Goal: Complete application form: Complete application form

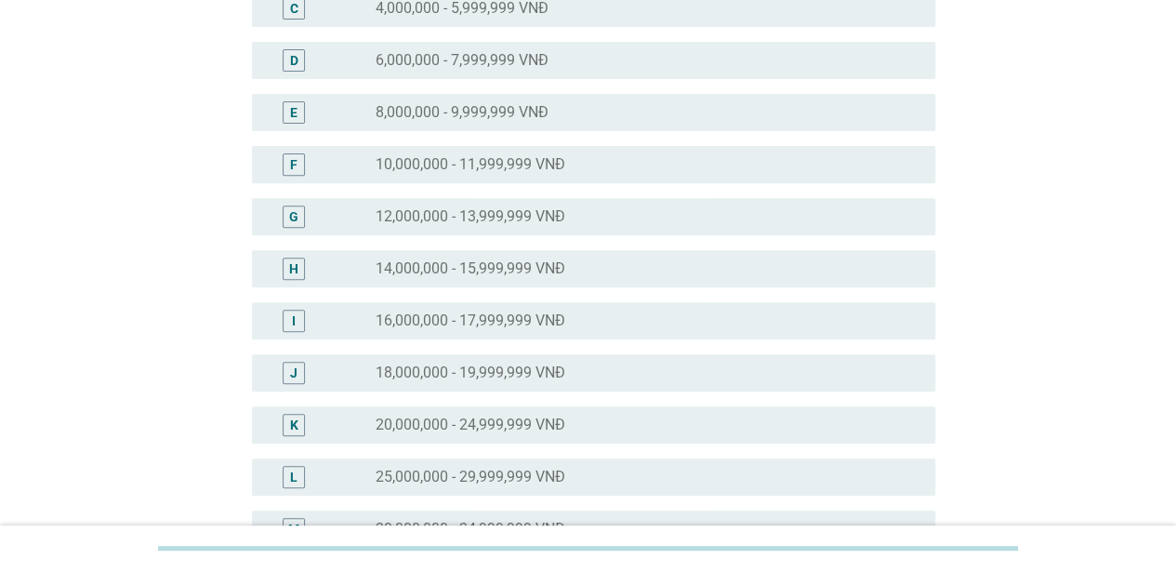
scroll to position [372, 0]
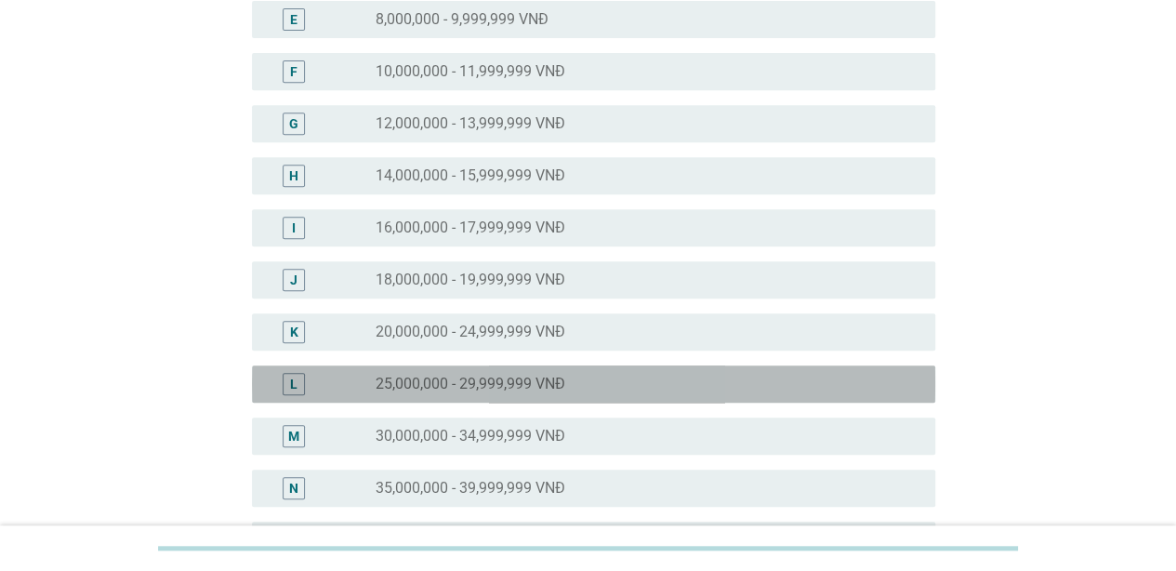
click at [494, 376] on label "25,000,000 - 29,999,999 VNĐ" at bounding box center [471, 384] width 190 height 19
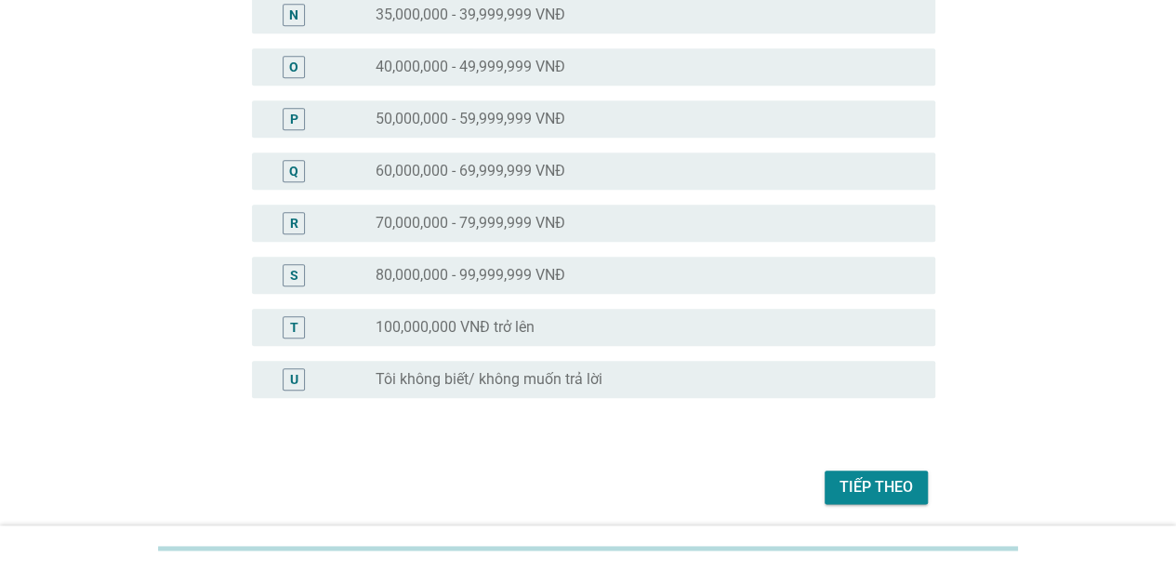
scroll to position [911, 0]
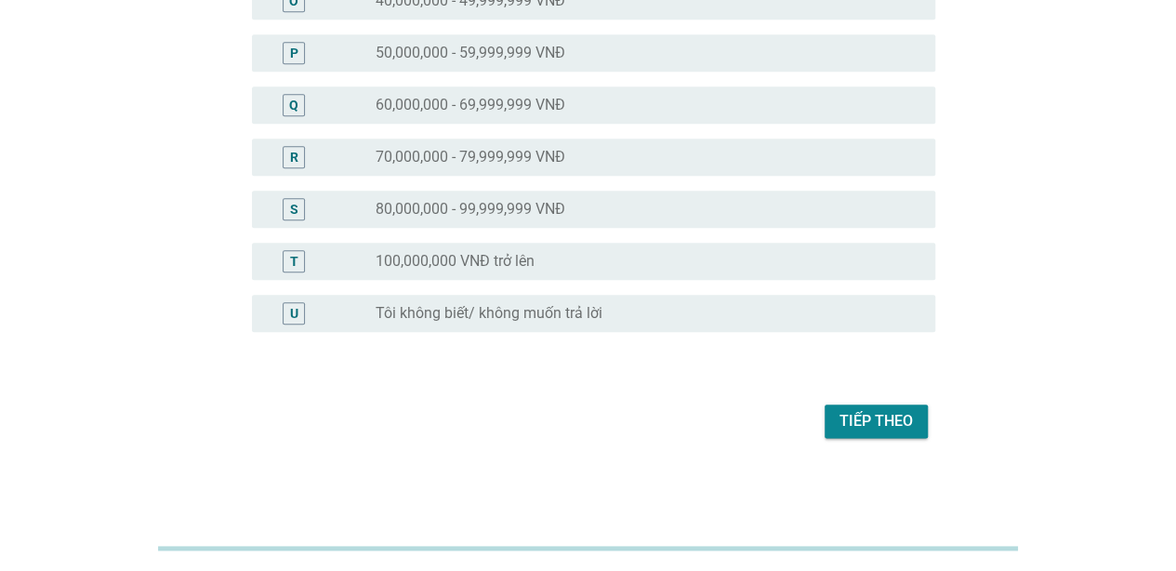
click at [874, 416] on div "Tiếp theo" at bounding box center [875, 421] width 73 height 22
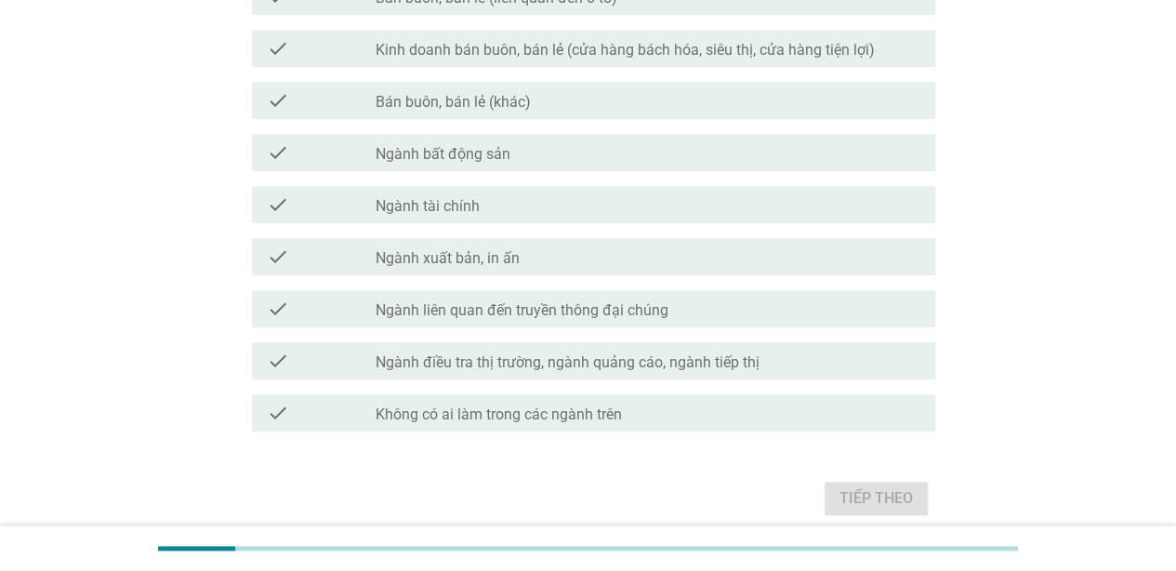
scroll to position [949, 0]
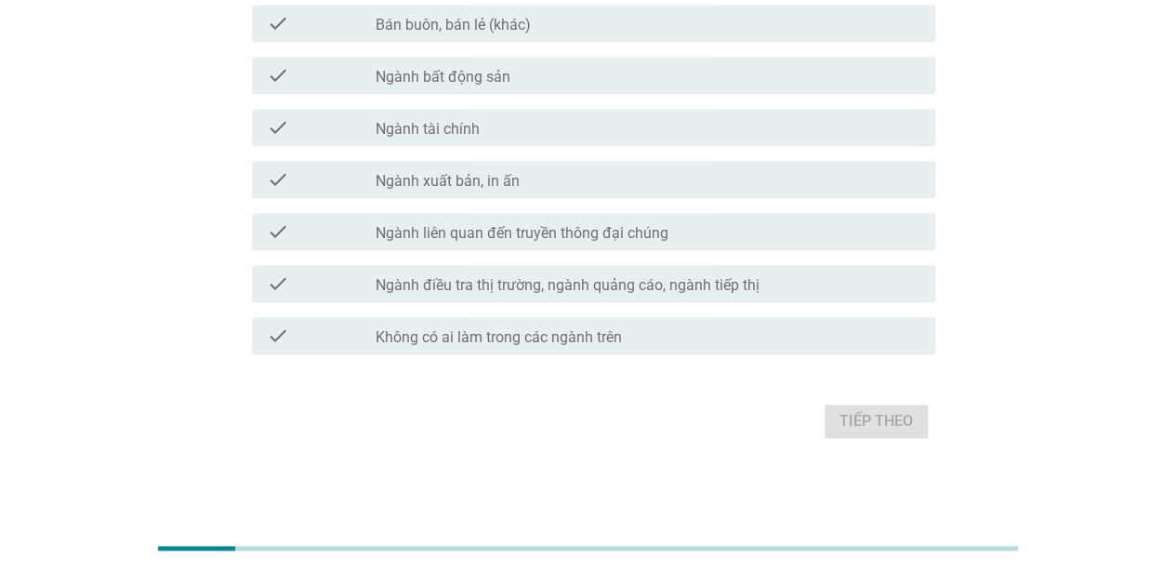
click at [606, 336] on label "Không có ai làm trong các ngành trên" at bounding box center [499, 337] width 246 height 19
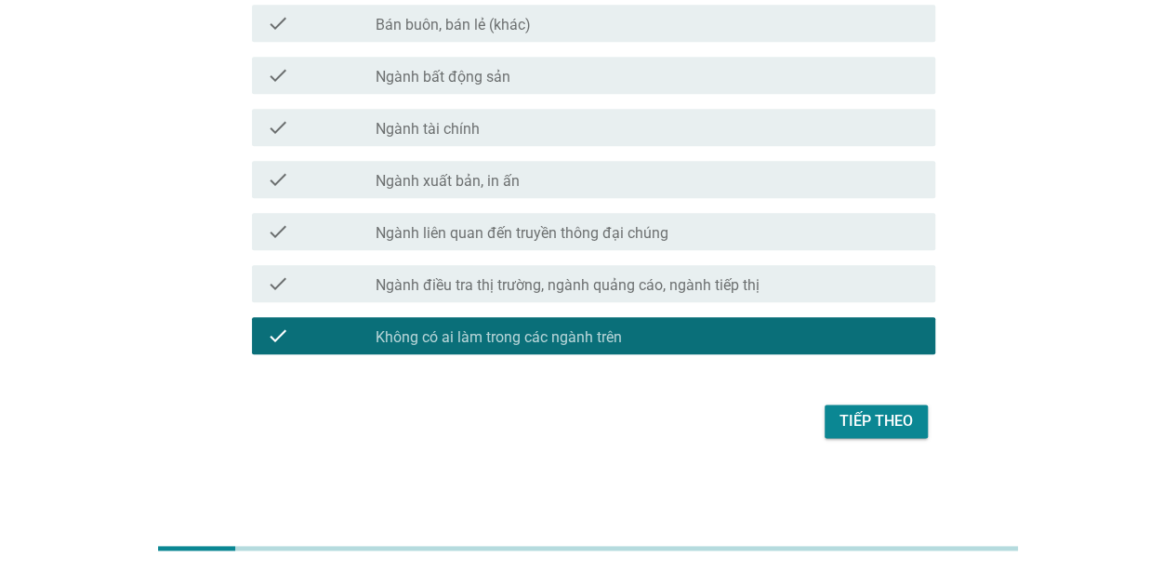
click at [887, 426] on div "Tiếp theo" at bounding box center [875, 421] width 73 height 22
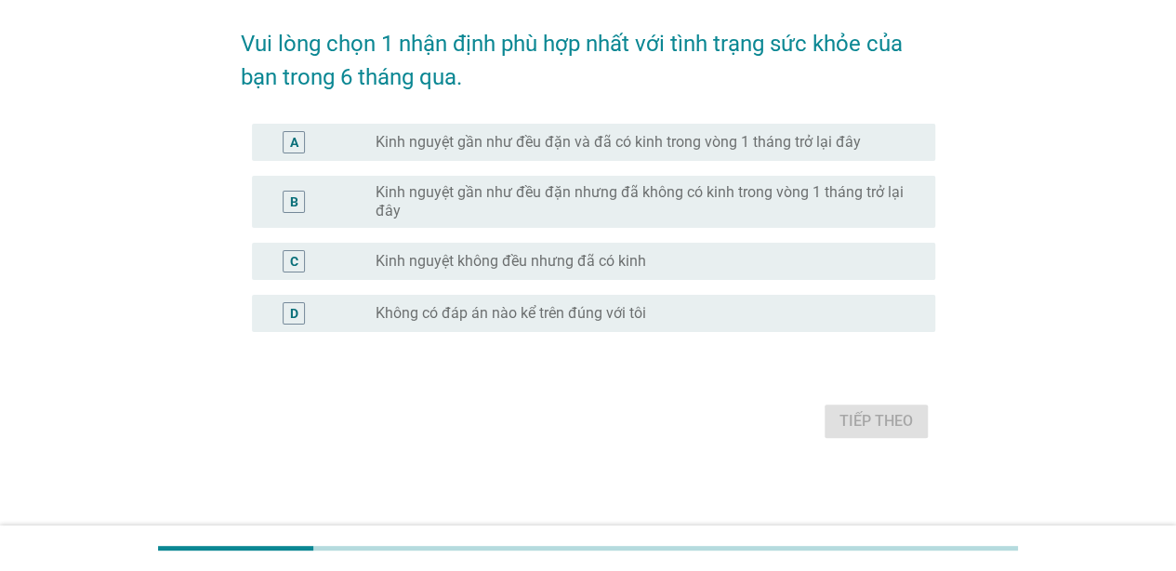
scroll to position [0, 0]
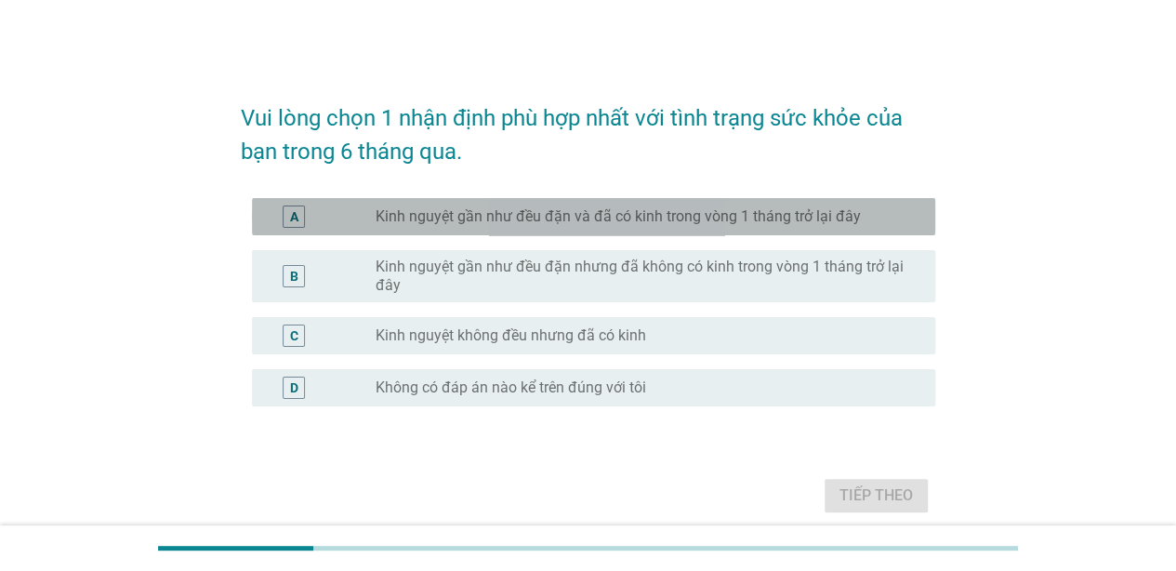
click at [674, 202] on div "A radio_button_unchecked Kinh nguyệt gần như đều đặn và đã có kinh trong vòng 1…" at bounding box center [593, 216] width 683 height 37
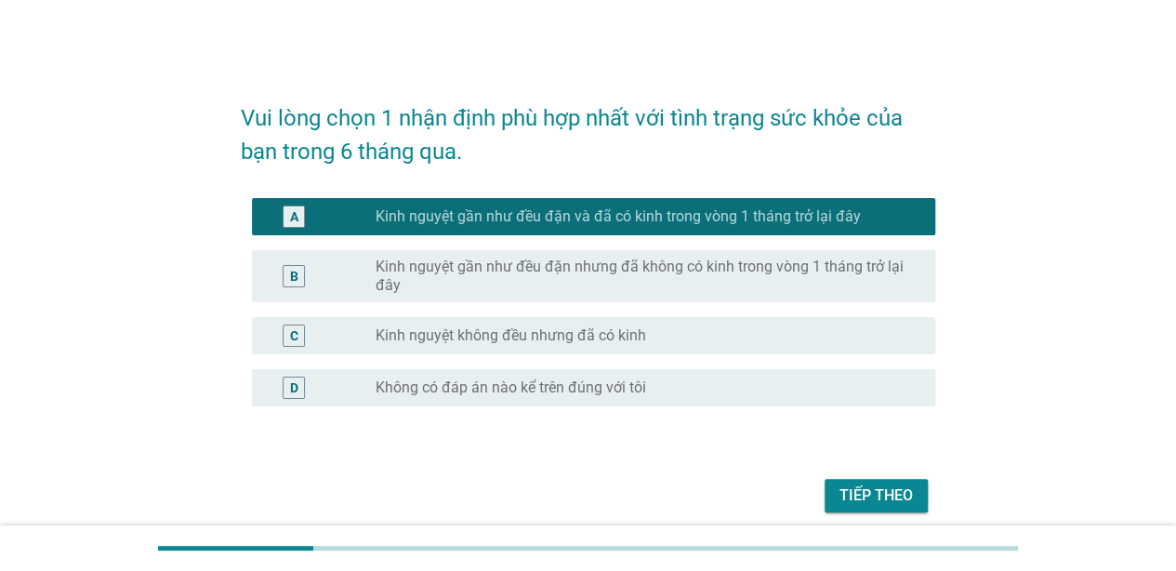
click at [840, 489] on div "Tiếp theo" at bounding box center [875, 495] width 73 height 22
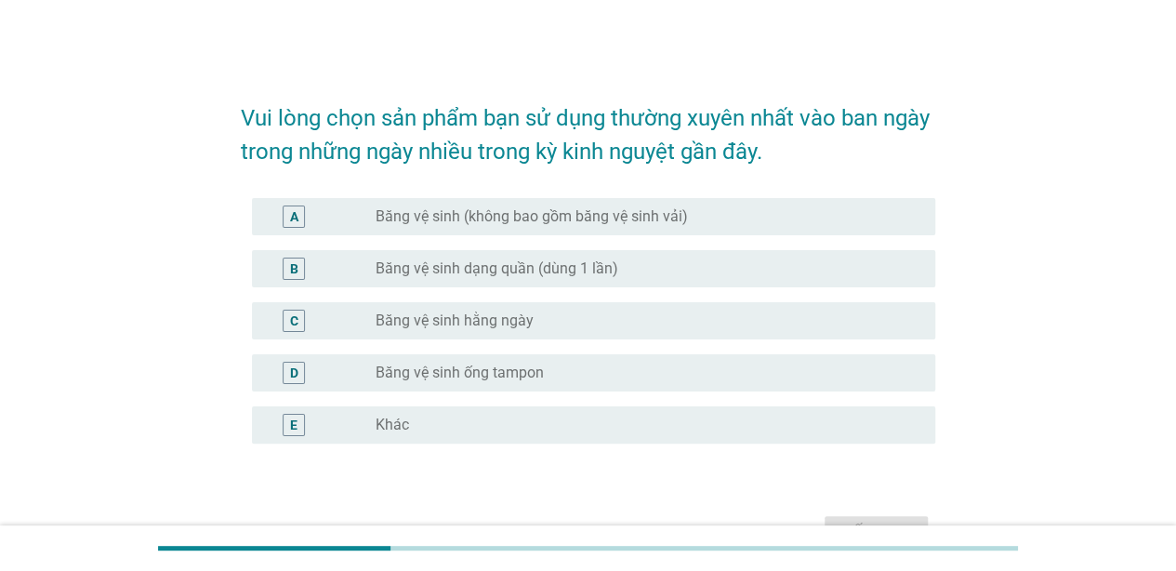
click at [450, 259] on label "Băng vệ sinh dạng quần (dùng 1 lần)" at bounding box center [497, 268] width 243 height 19
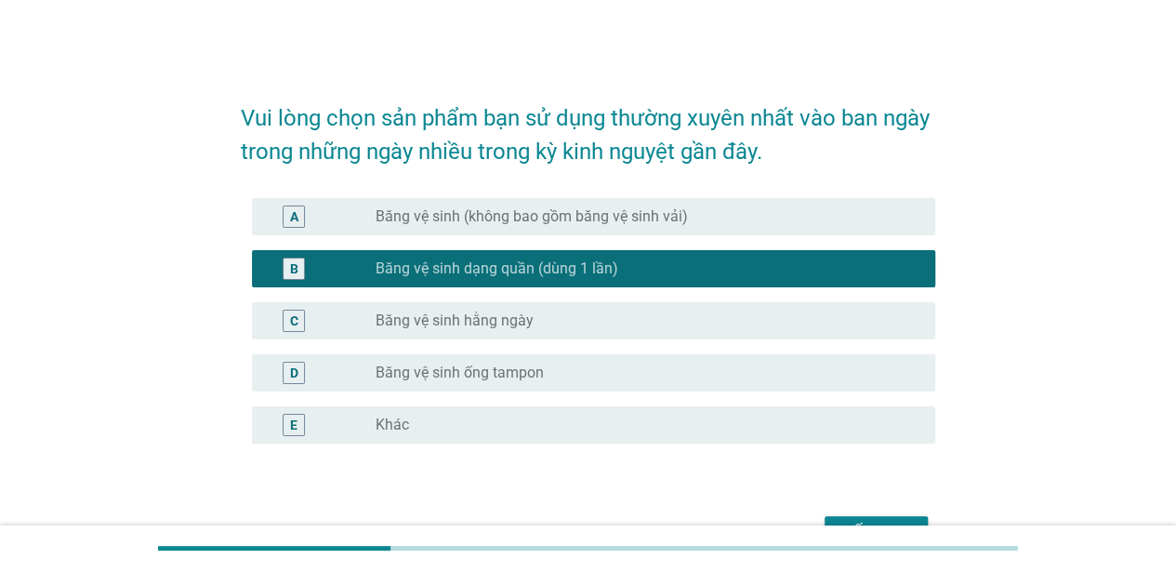
click at [463, 330] on div "radio_button_unchecked Băng vệ sinh hằng ngày" at bounding box center [648, 321] width 545 height 22
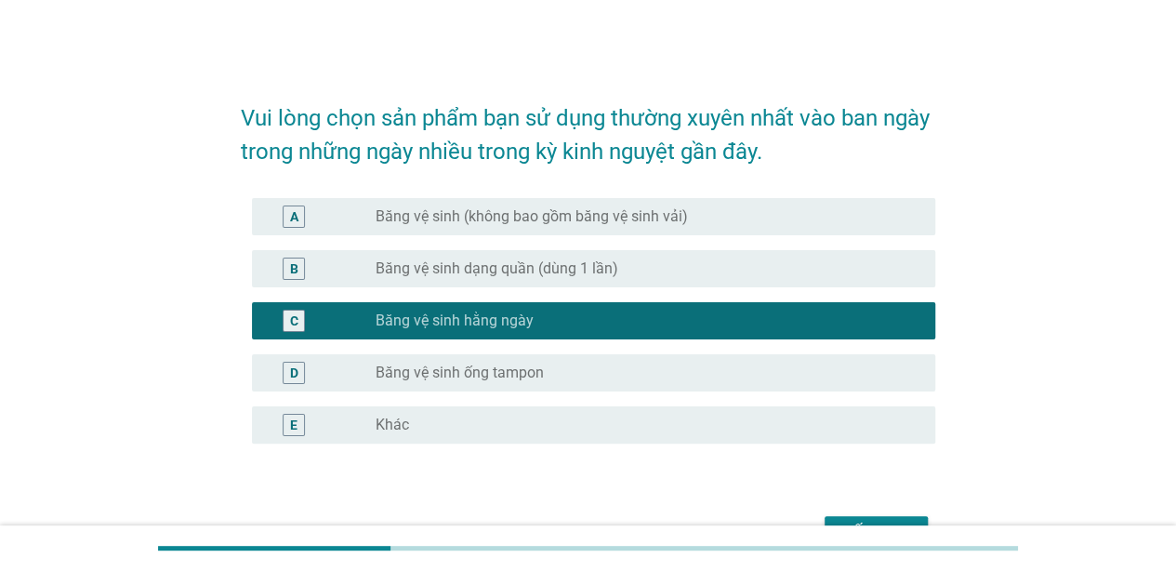
click at [560, 293] on div "B radio_button_unchecked Băng vệ sinh dạng quần (dùng 1 lần)" at bounding box center [588, 269] width 694 height 52
click at [586, 273] on label "Băng vệ sinh dạng quần (dùng 1 lần)" at bounding box center [497, 268] width 243 height 19
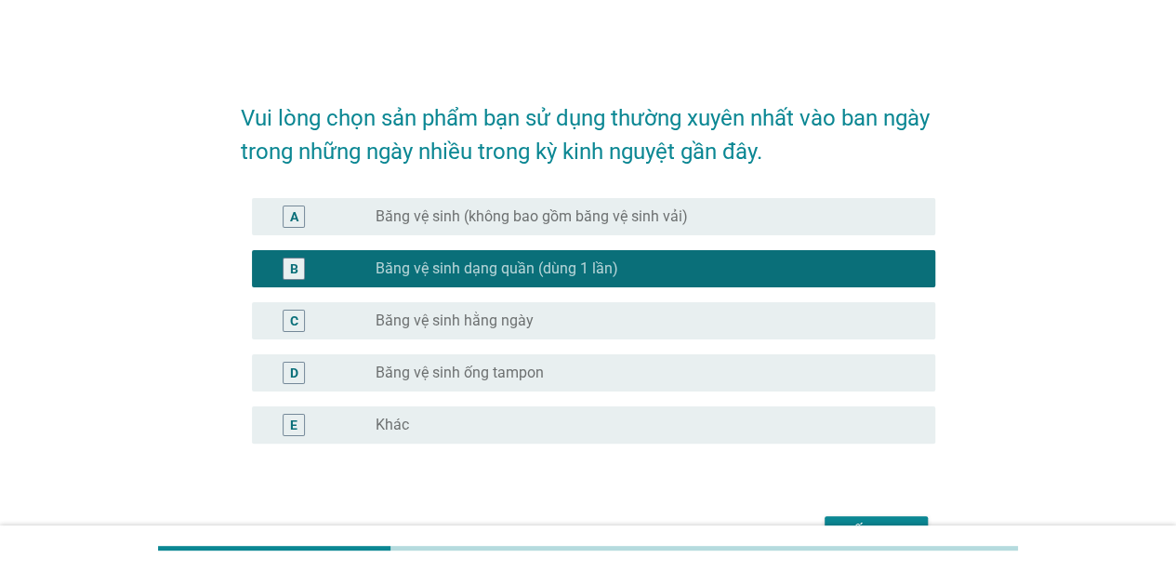
scroll to position [93, 0]
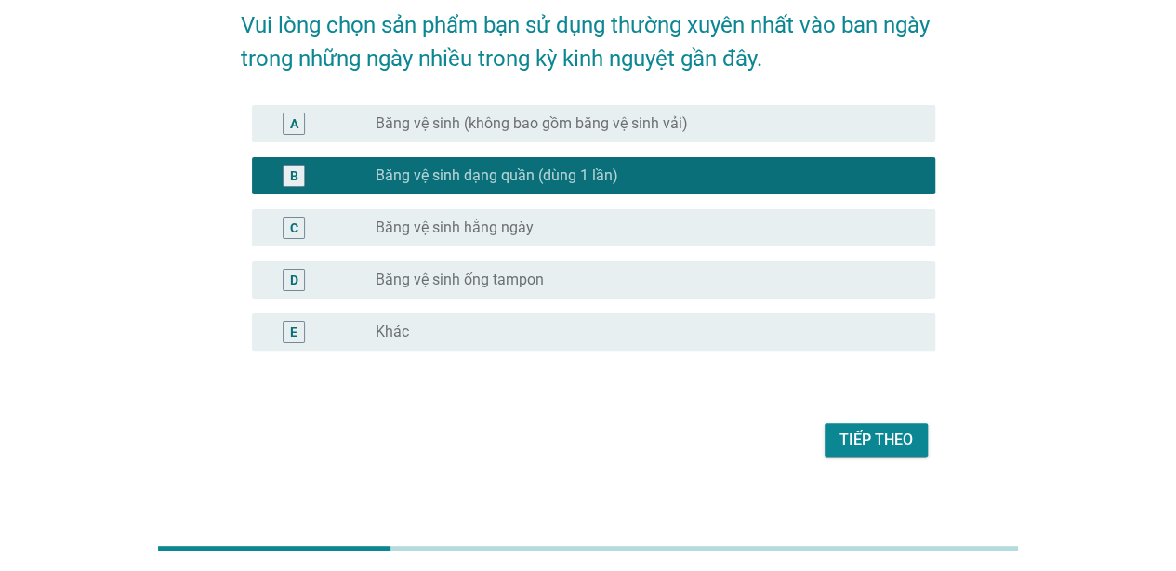
click at [890, 423] on button "Tiếp theo" at bounding box center [875, 439] width 103 height 33
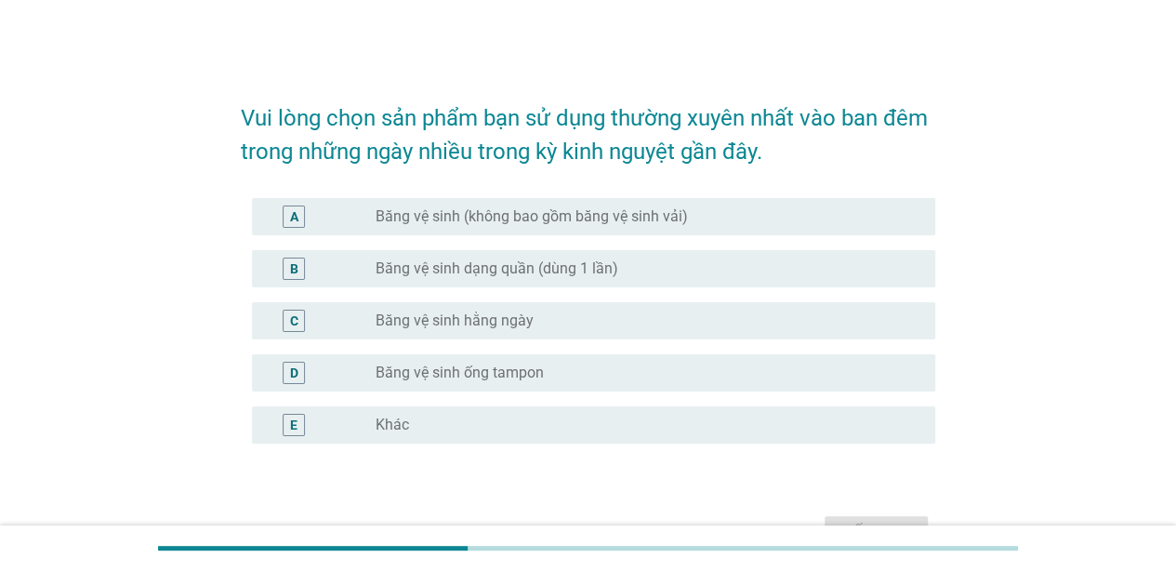
click at [609, 276] on label "Băng vệ sinh dạng quần (dùng 1 lần)" at bounding box center [497, 268] width 243 height 19
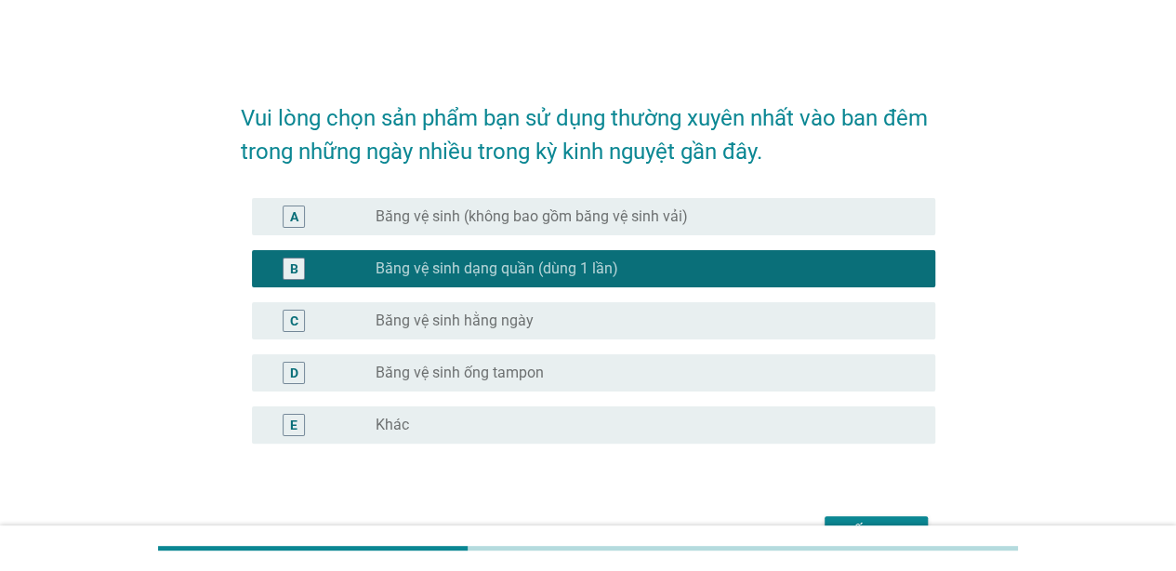
click at [877, 521] on div "Tiếp theo" at bounding box center [875, 532] width 73 height 22
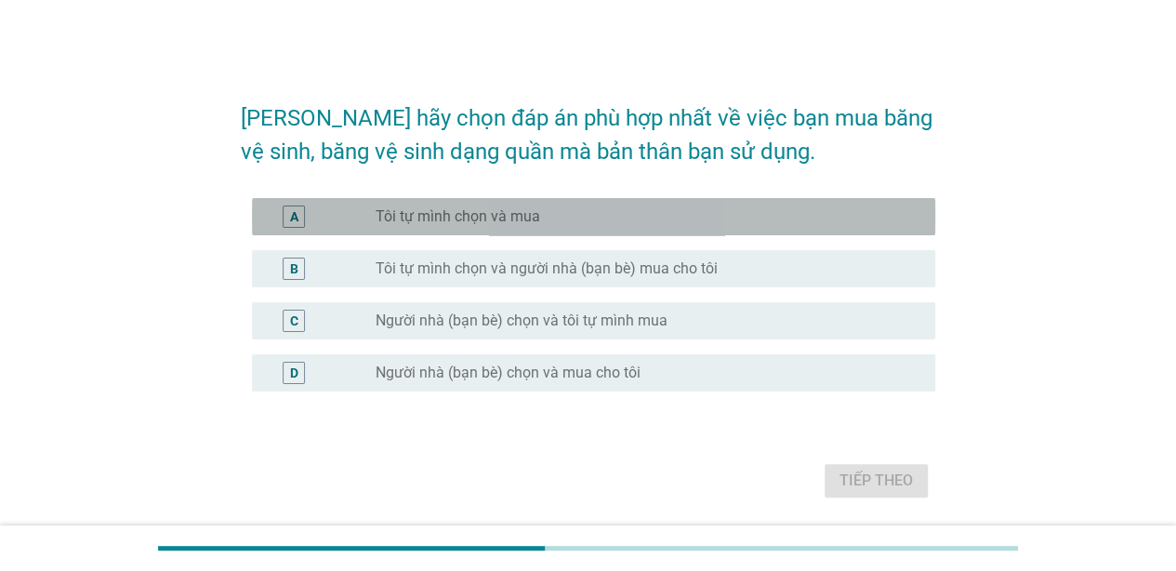
click at [509, 201] on div "A radio_button_unchecked Tôi tự mình chọn và mua" at bounding box center [593, 216] width 683 height 37
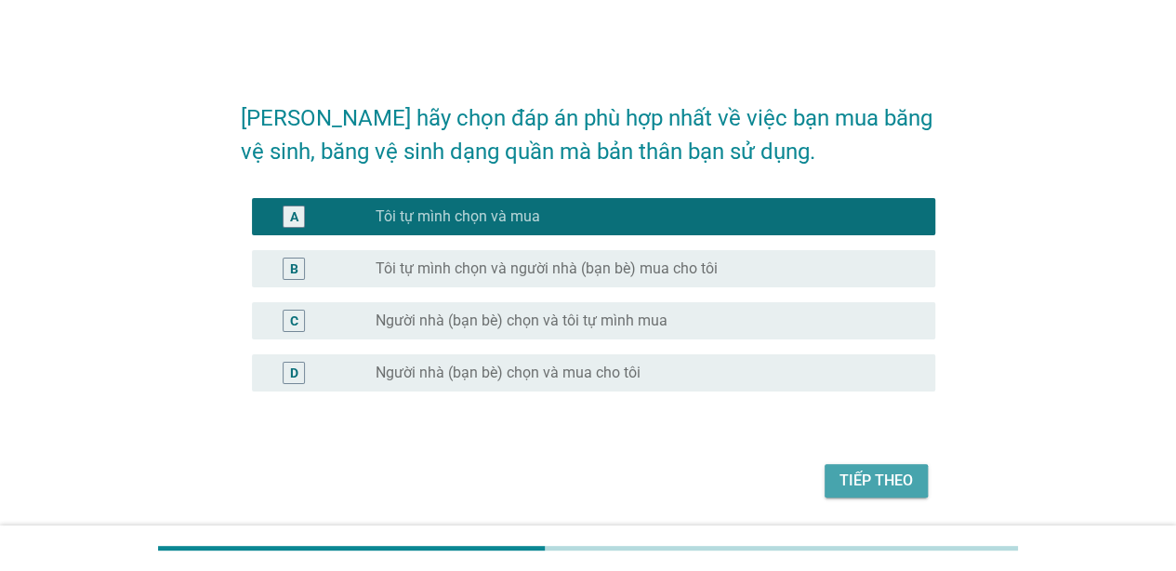
click at [857, 478] on div "Tiếp theo" at bounding box center [875, 480] width 73 height 22
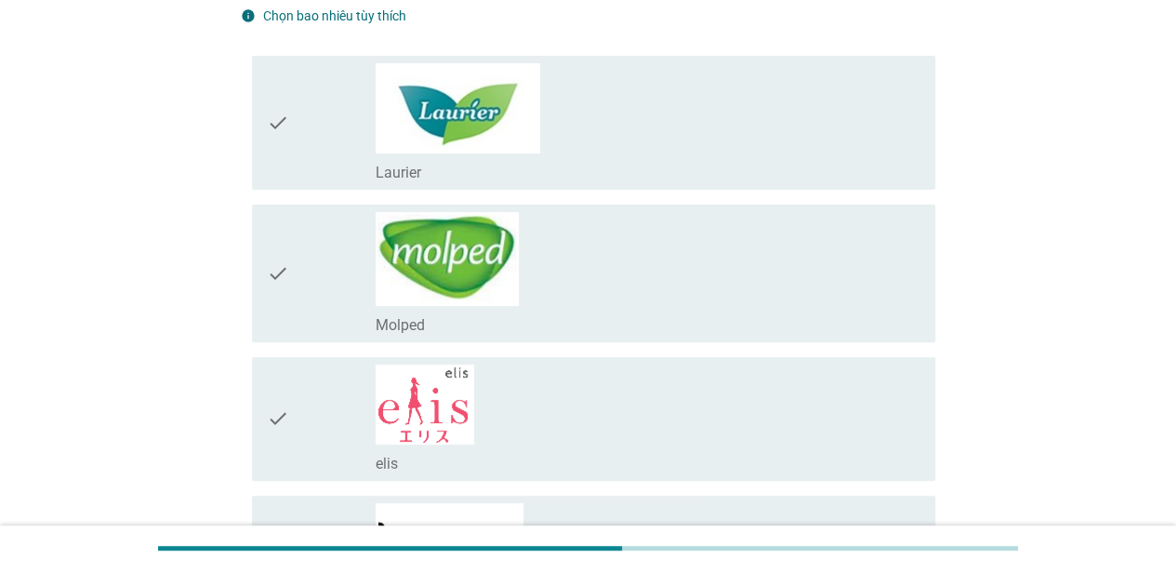
scroll to position [186, 0]
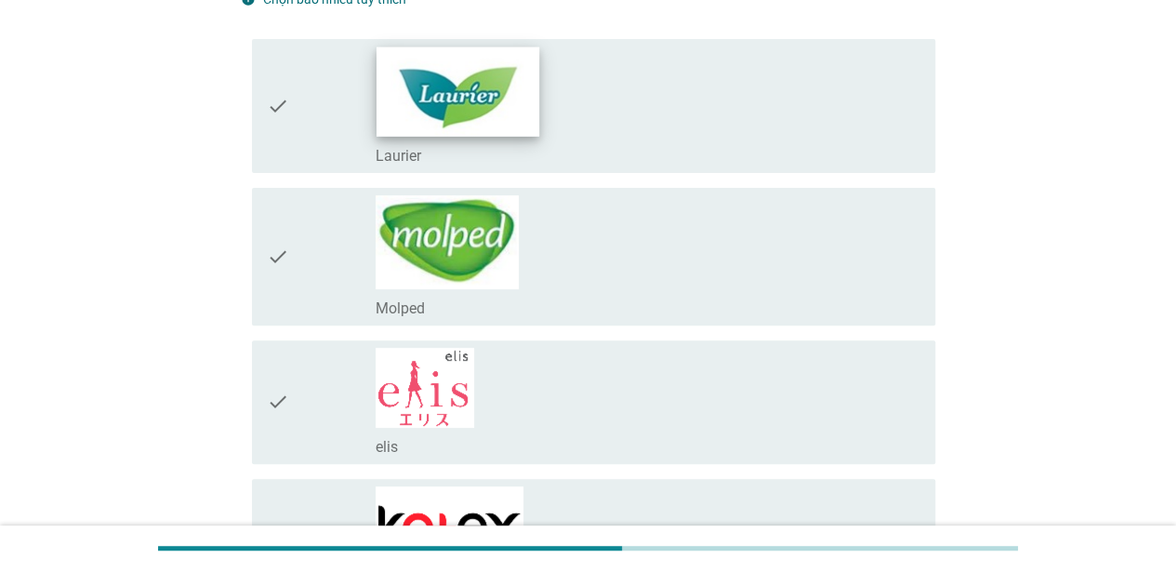
click at [488, 105] on img at bounding box center [457, 90] width 163 height 89
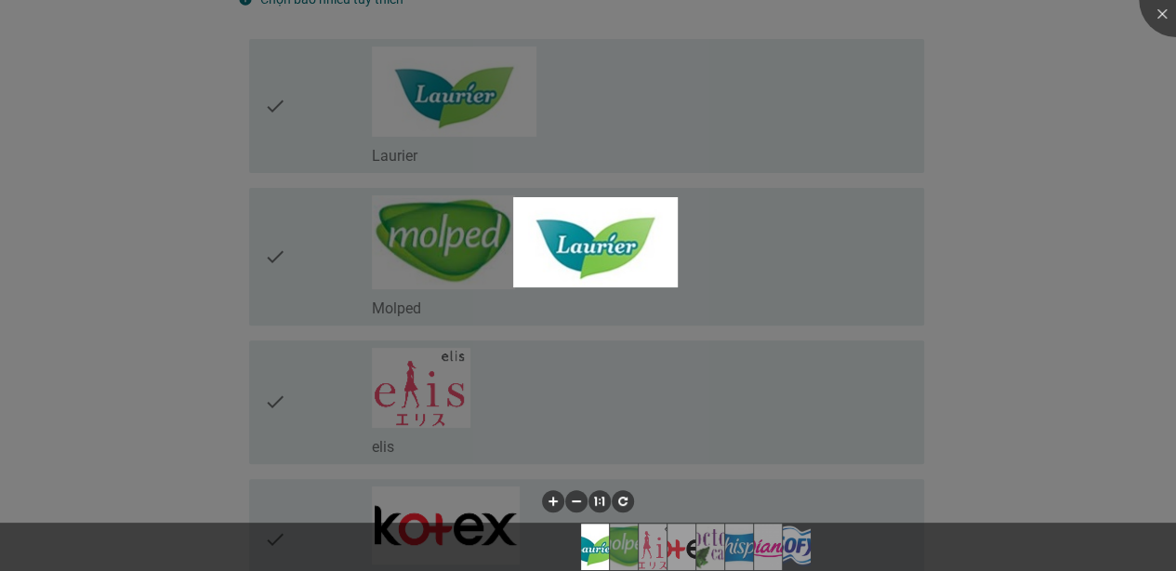
click at [1095, 320] on div at bounding box center [588, 285] width 1176 height 571
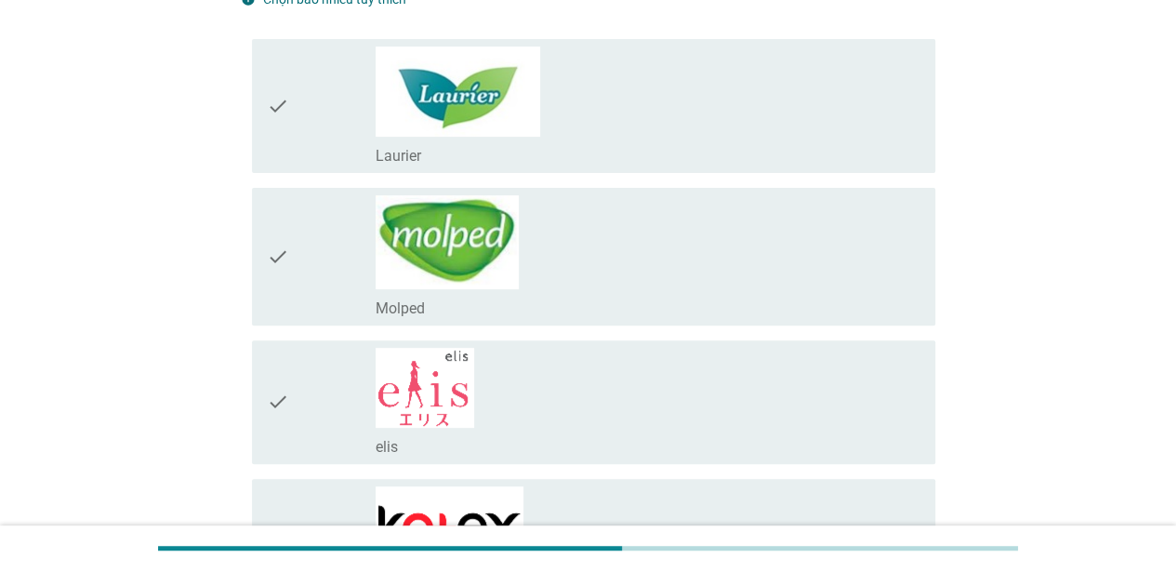
click at [264, 122] on div "check check_box_outline_blank Laurier" at bounding box center [593, 106] width 683 height 134
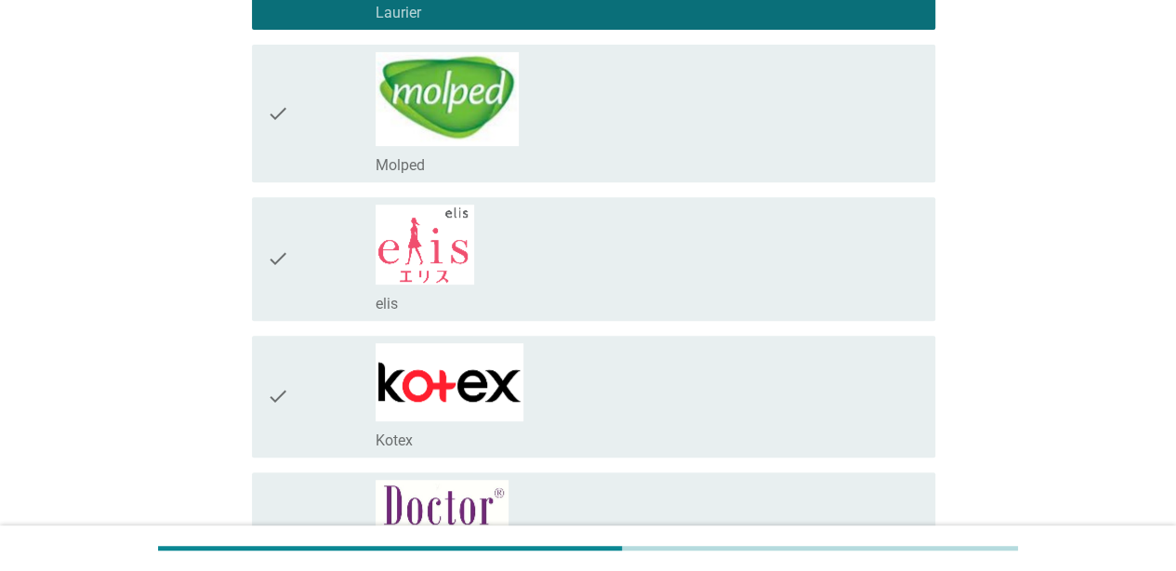
scroll to position [372, 0]
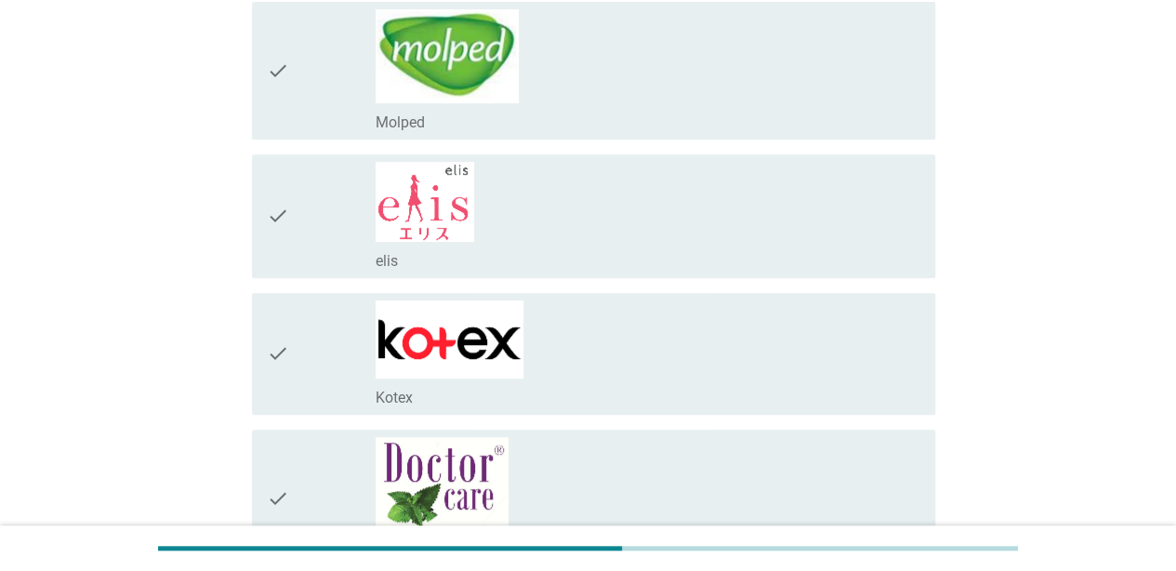
click at [308, 356] on div "check" at bounding box center [321, 353] width 109 height 107
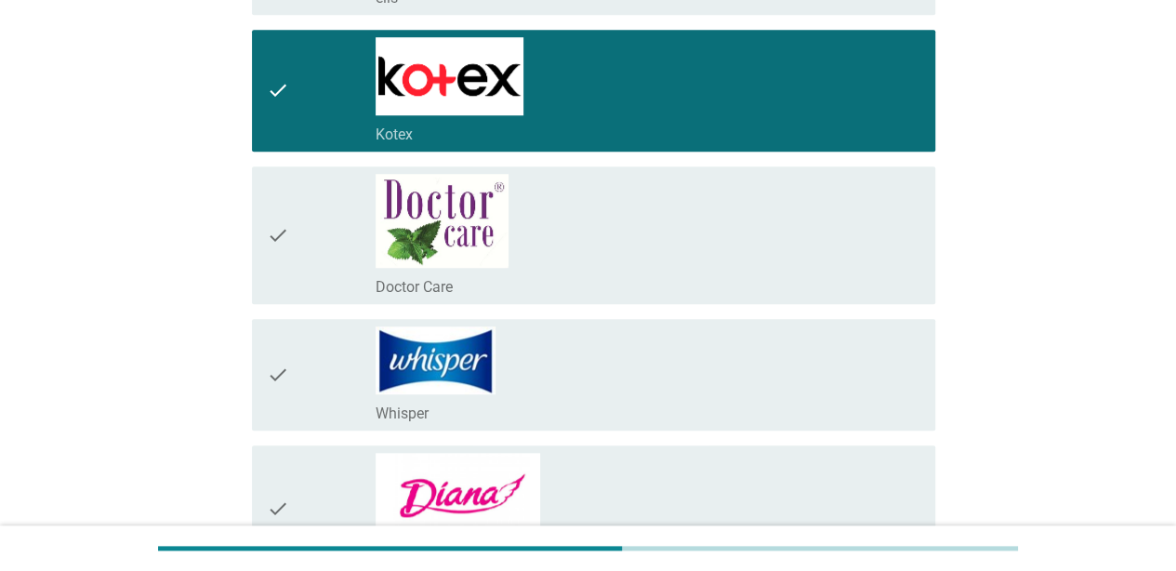
scroll to position [837, 0]
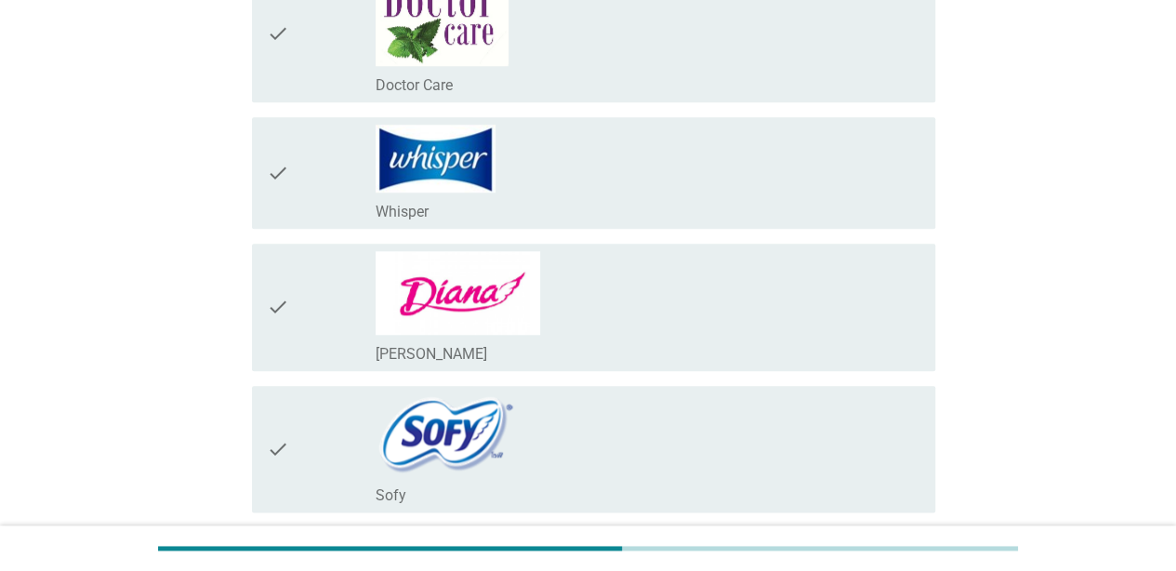
click at [268, 194] on icon "check" at bounding box center [278, 173] width 22 height 97
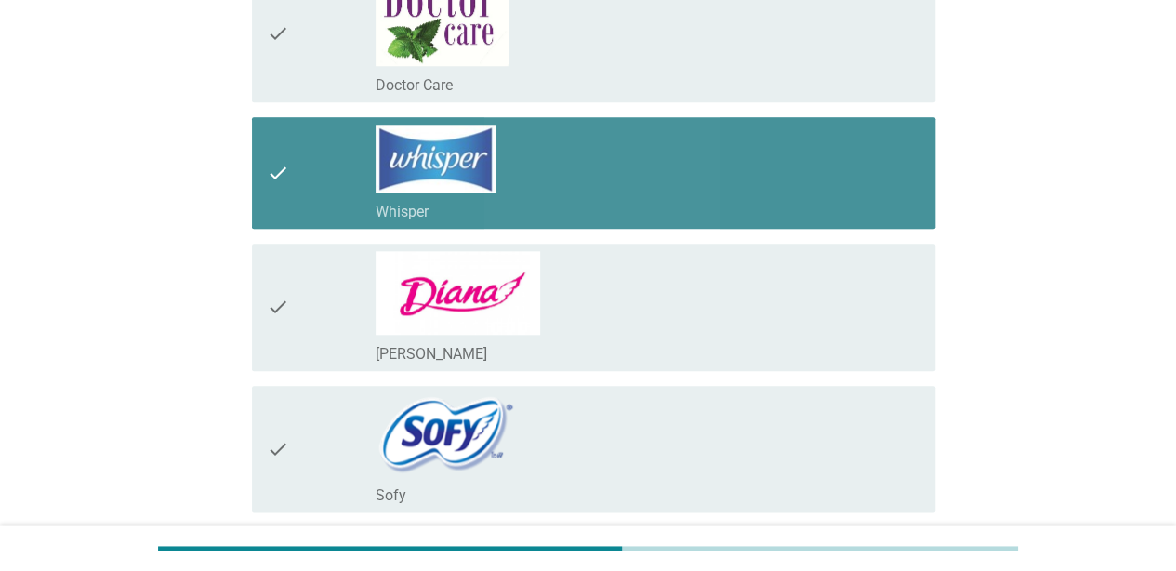
click at [268, 307] on icon "check" at bounding box center [278, 307] width 22 height 112
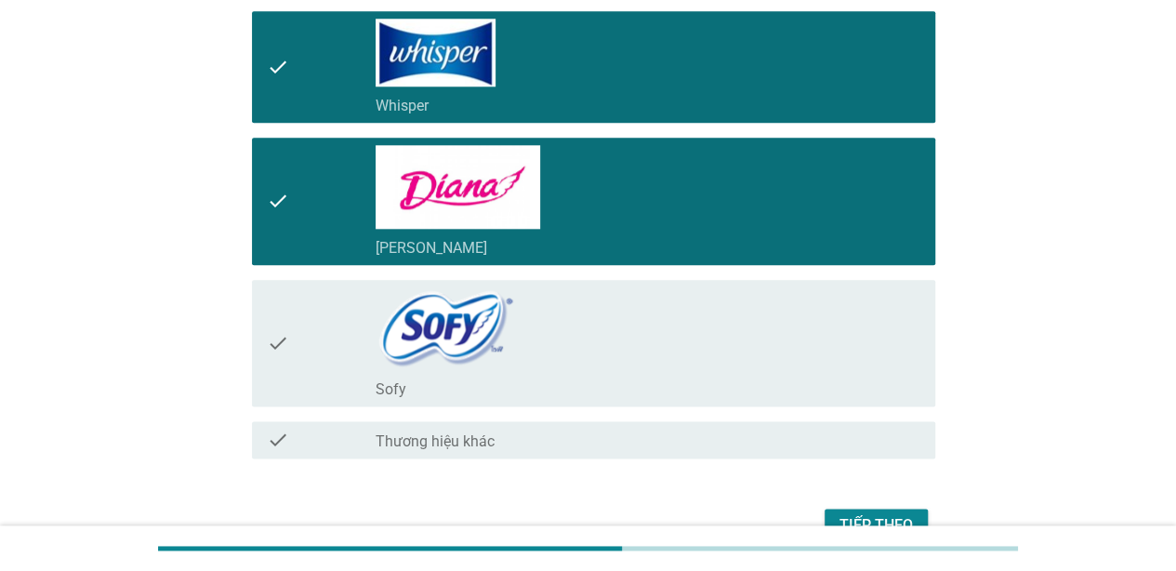
scroll to position [1022, 0]
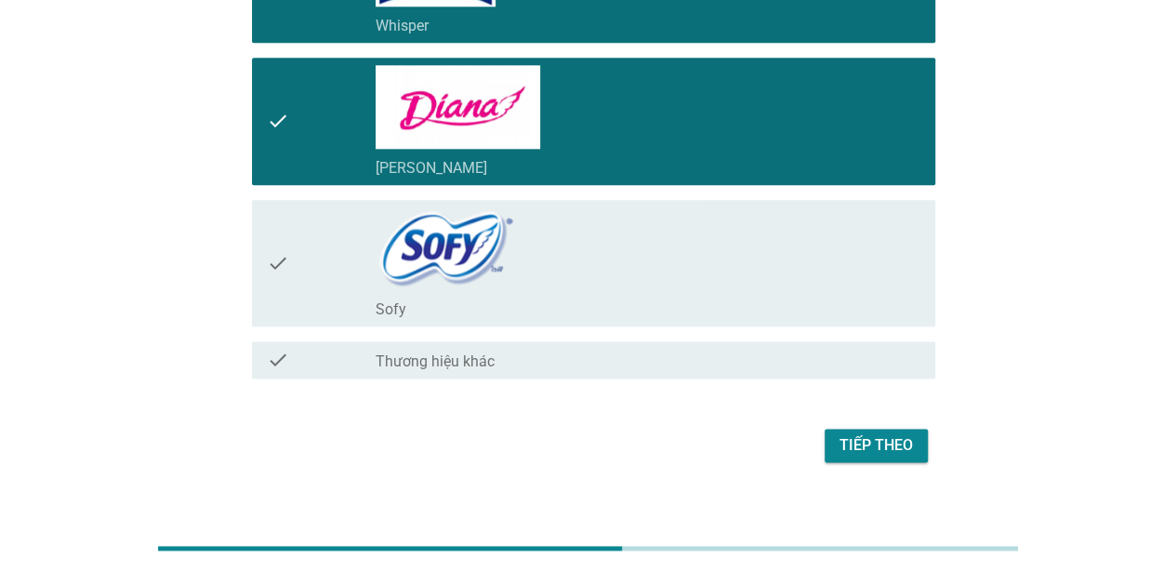
click at [861, 424] on div "Tiếp theo" at bounding box center [588, 445] width 694 height 45
click at [859, 440] on div "Tiếp theo" at bounding box center [875, 445] width 73 height 22
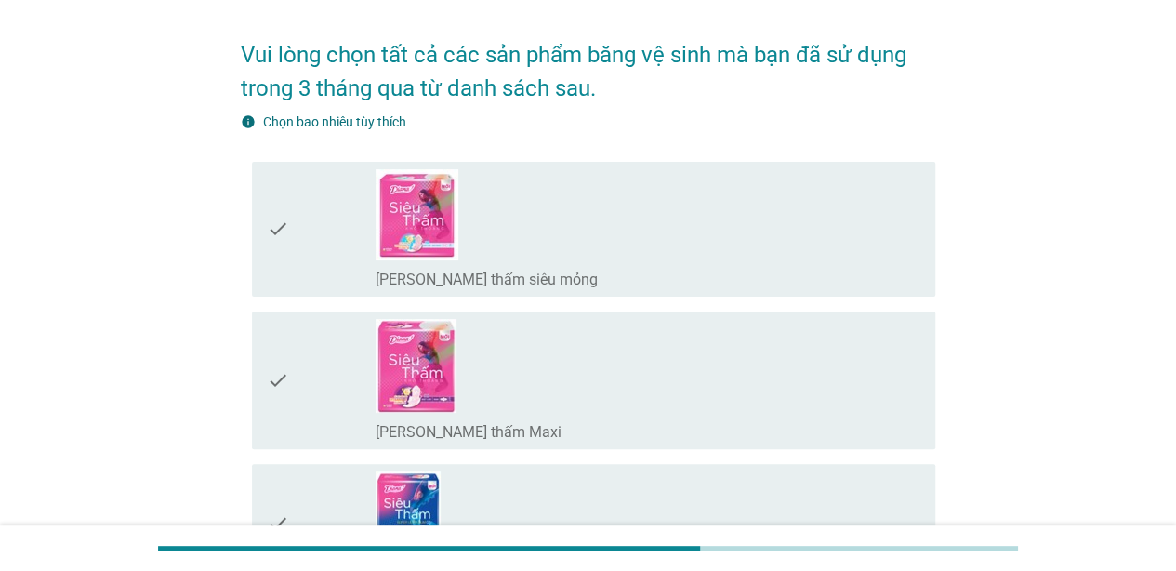
scroll to position [93, 0]
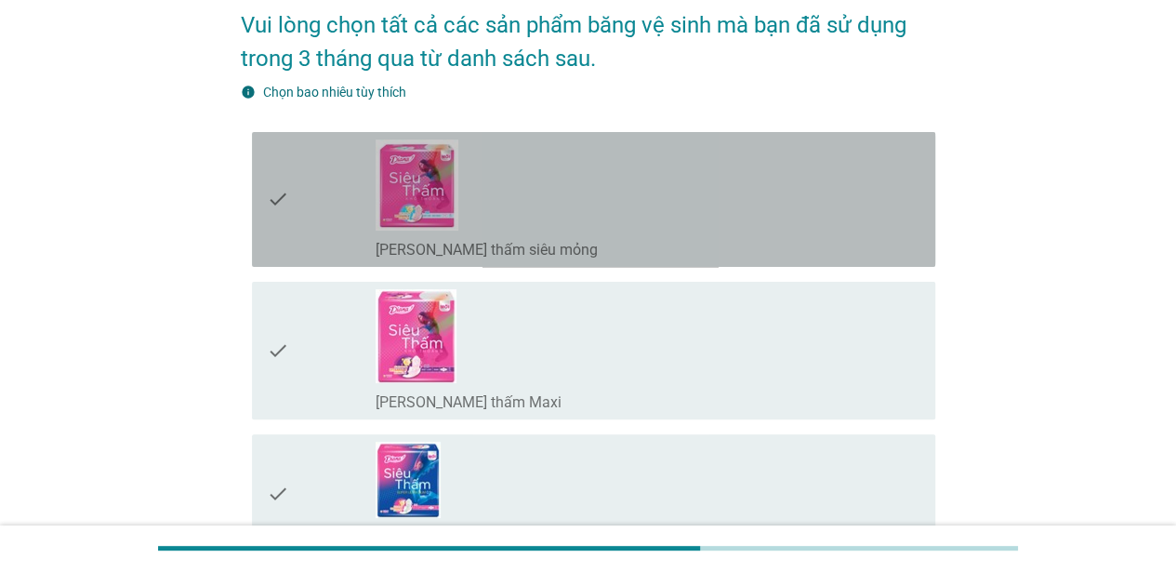
click at [620, 237] on div "check_box_outline_blank [PERSON_NAME] thấm siêu mỏng" at bounding box center [648, 248] width 545 height 22
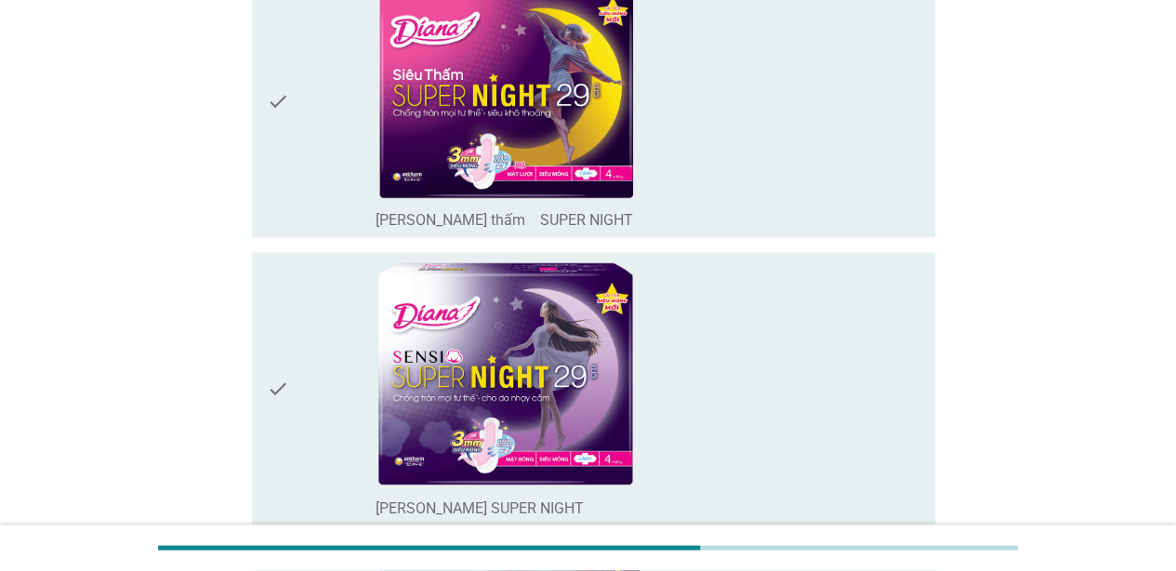
scroll to position [1487, 0]
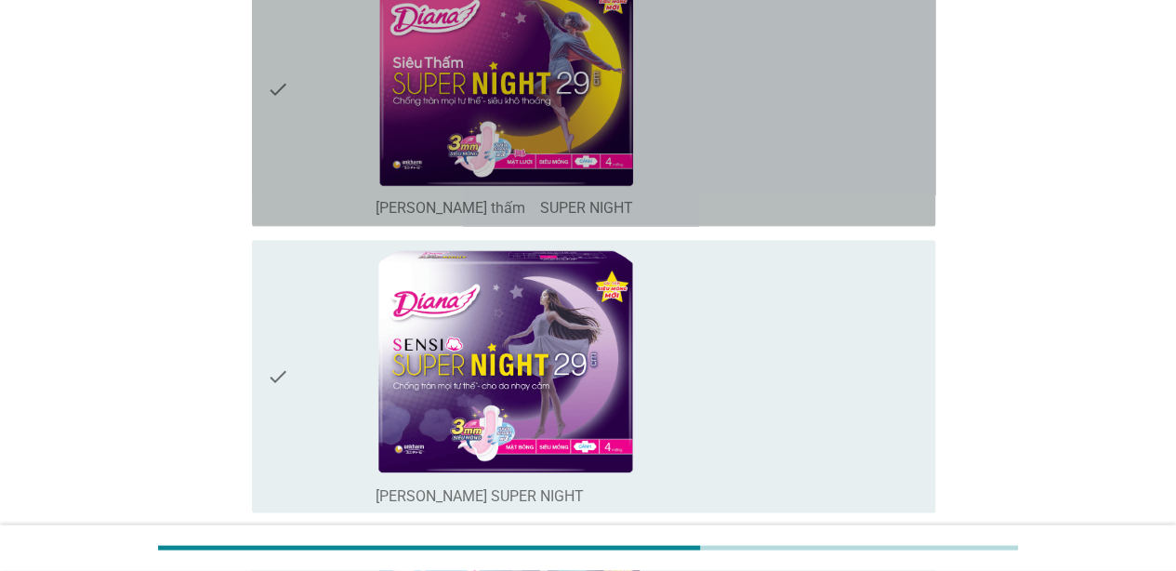
click at [520, 190] on div "check_box_outline_blank [PERSON_NAME] thấm　SUPER NIGHT" at bounding box center [648, 89] width 545 height 257
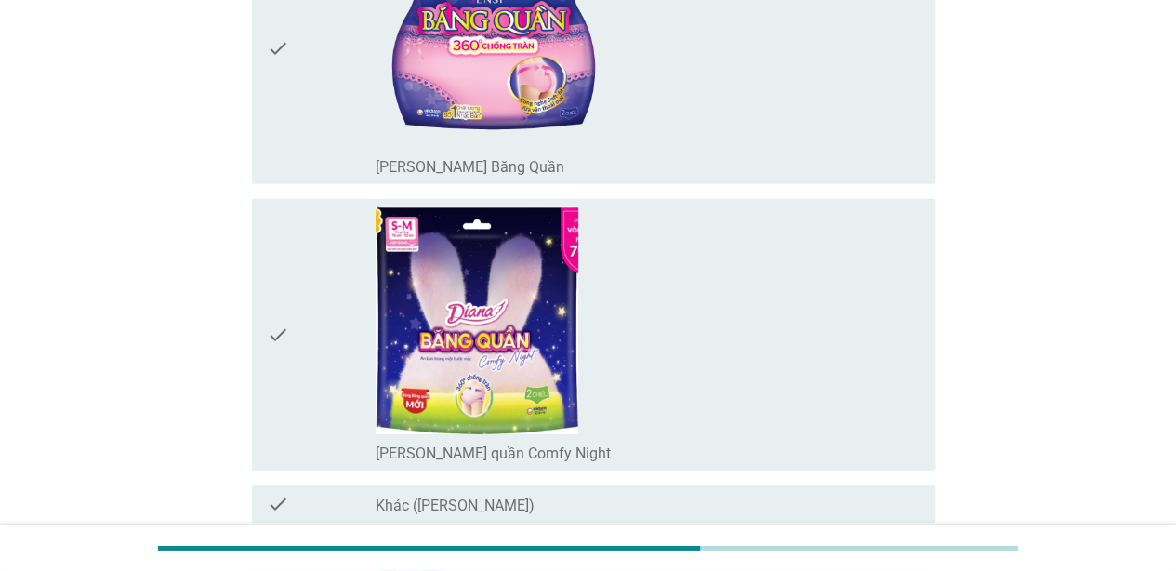
scroll to position [2696, 0]
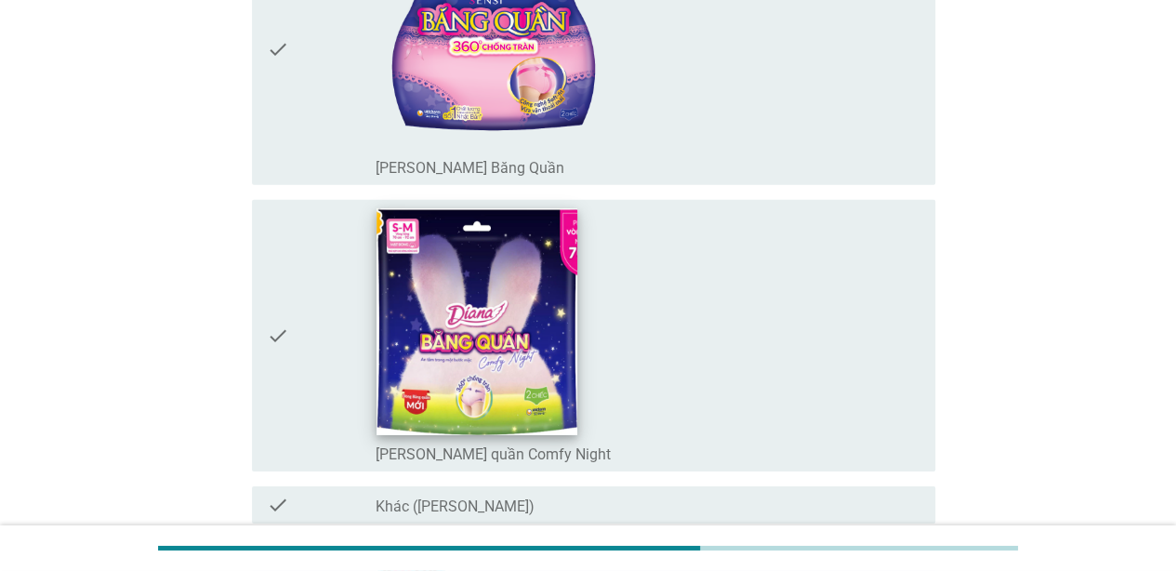
click at [513, 367] on img at bounding box center [476, 321] width 201 height 226
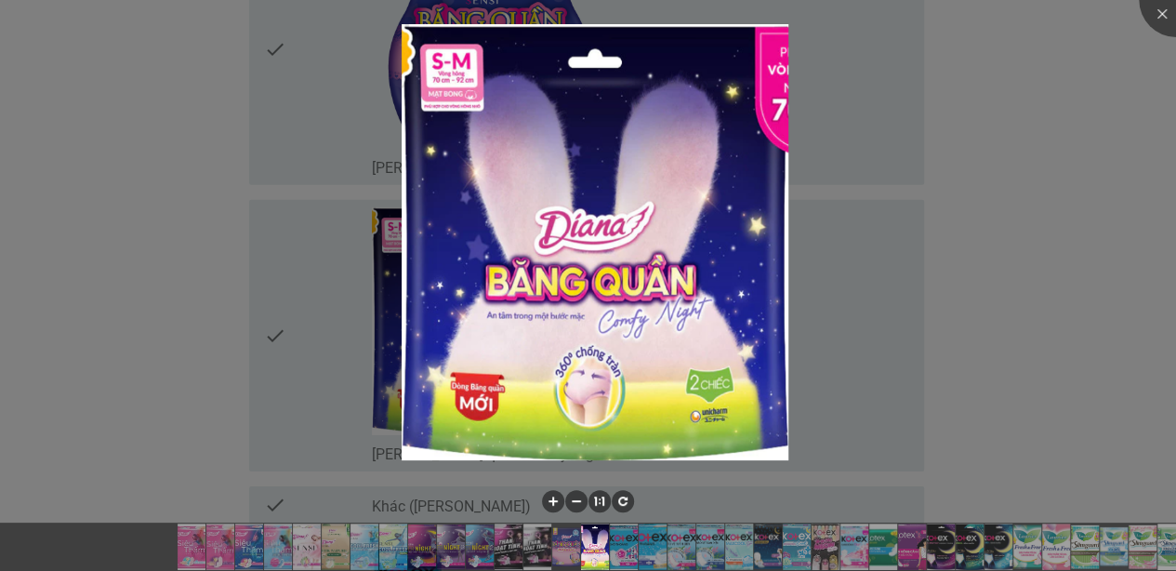
click at [1057, 125] on div at bounding box center [588, 285] width 1176 height 571
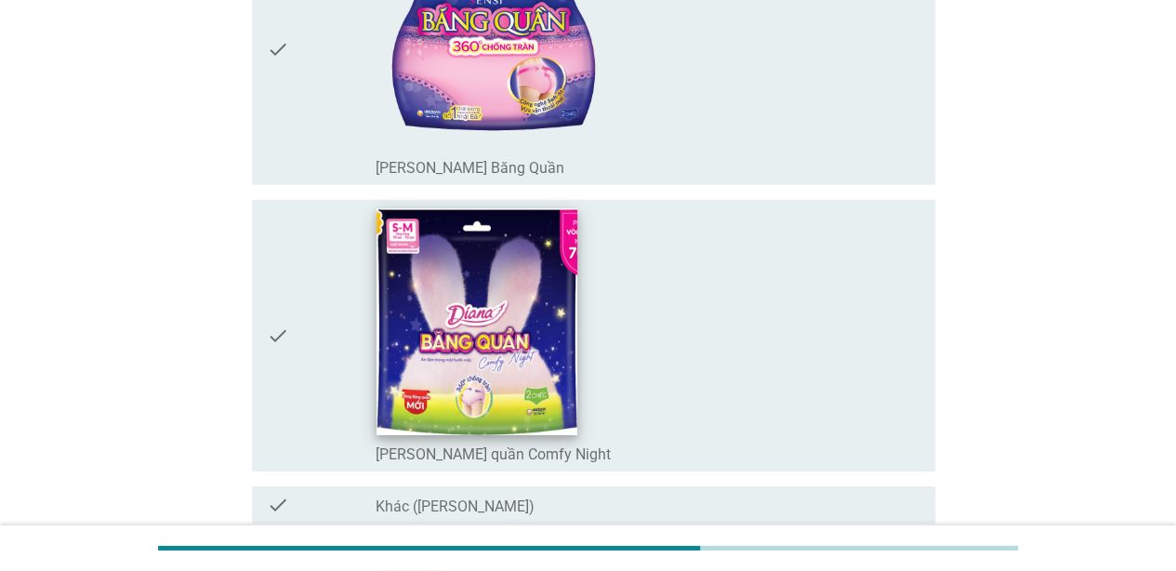
scroll to position [2603, 0]
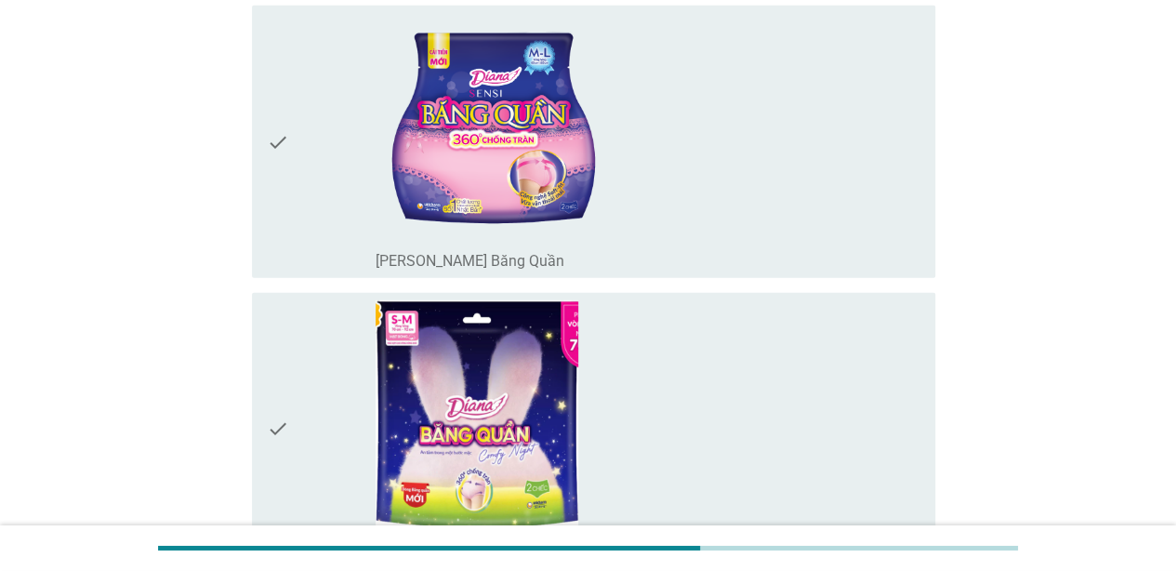
click at [294, 128] on div "check" at bounding box center [321, 141] width 109 height 257
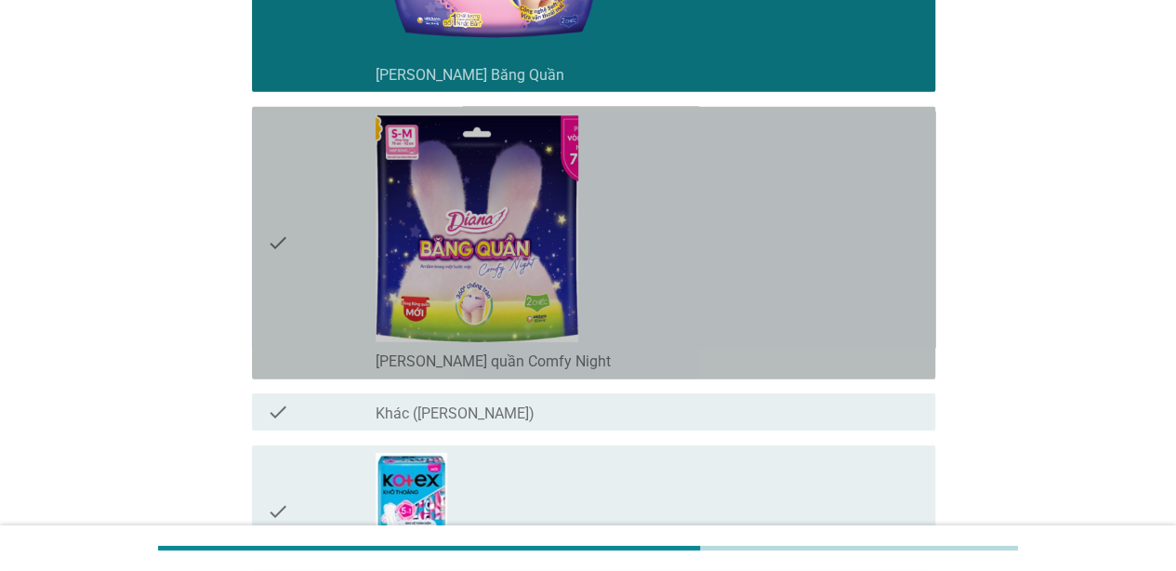
click at [331, 313] on div "check" at bounding box center [321, 242] width 109 height 257
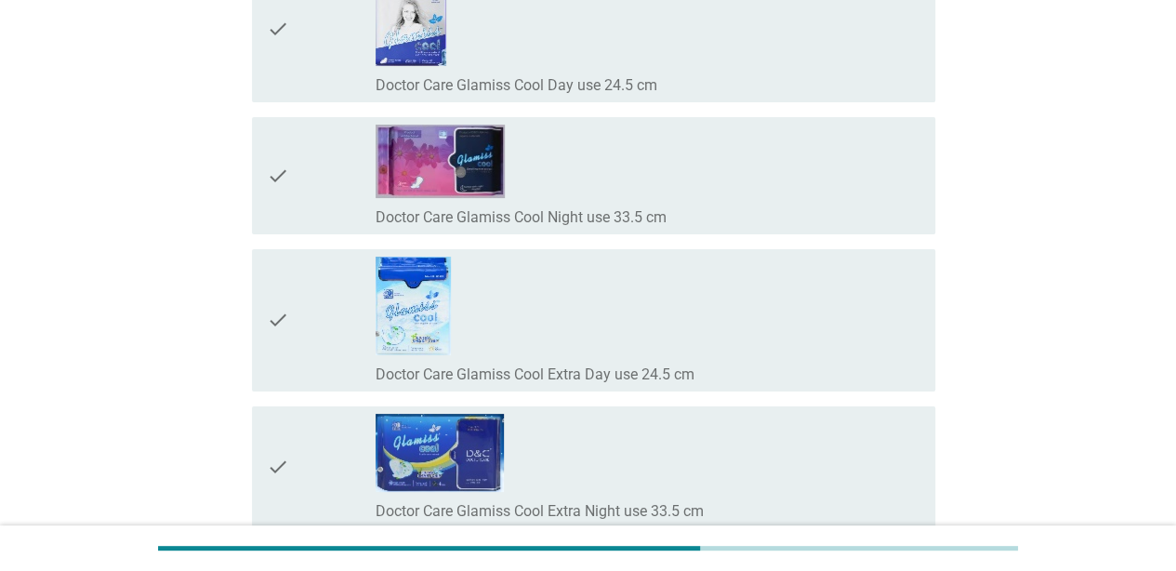
scroll to position [14604, 0]
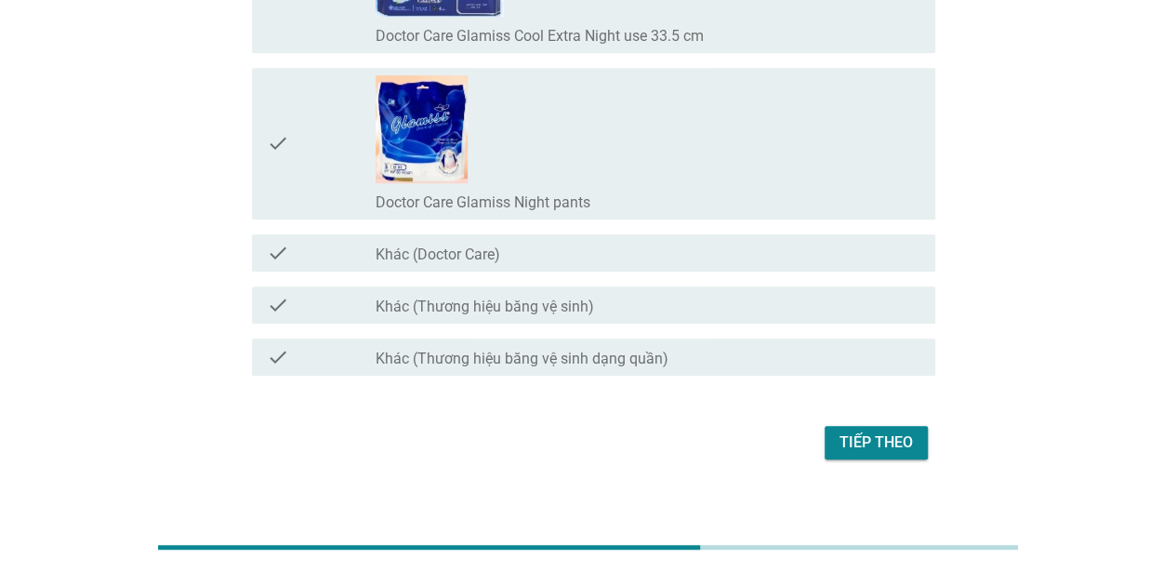
click at [896, 431] on div "Tiếp theo" at bounding box center [875, 442] width 73 height 22
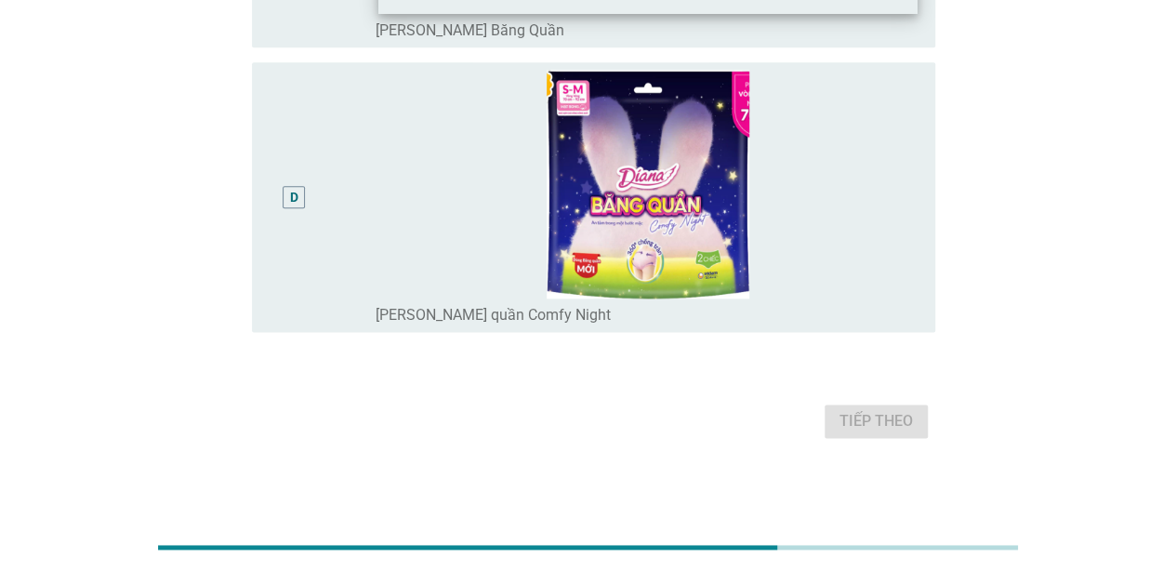
scroll to position [742, 0]
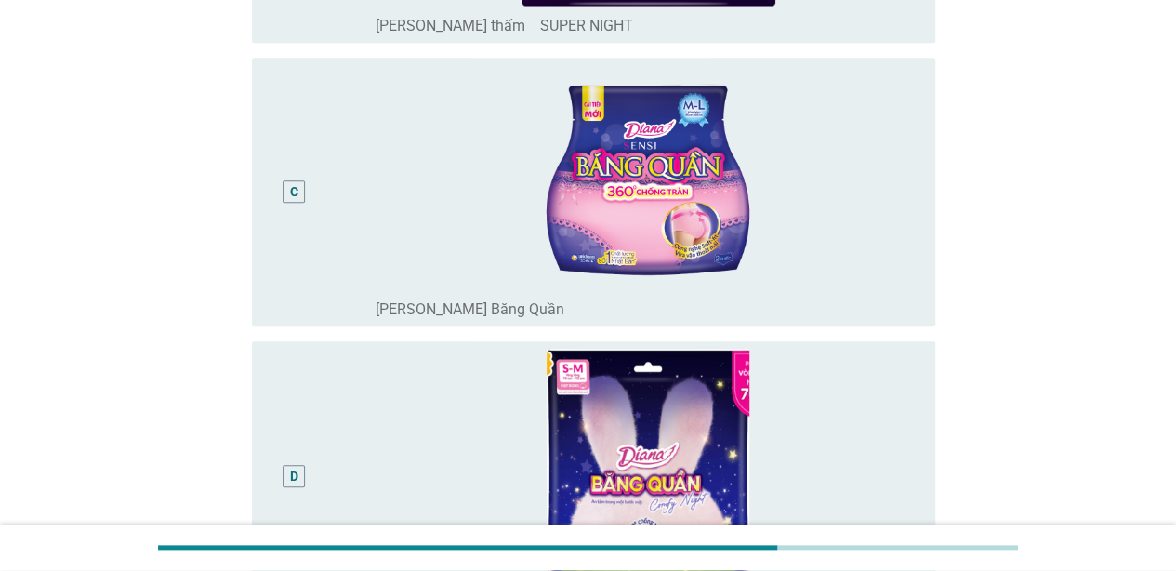
click at [302, 162] on div "C" at bounding box center [294, 192] width 55 height 255
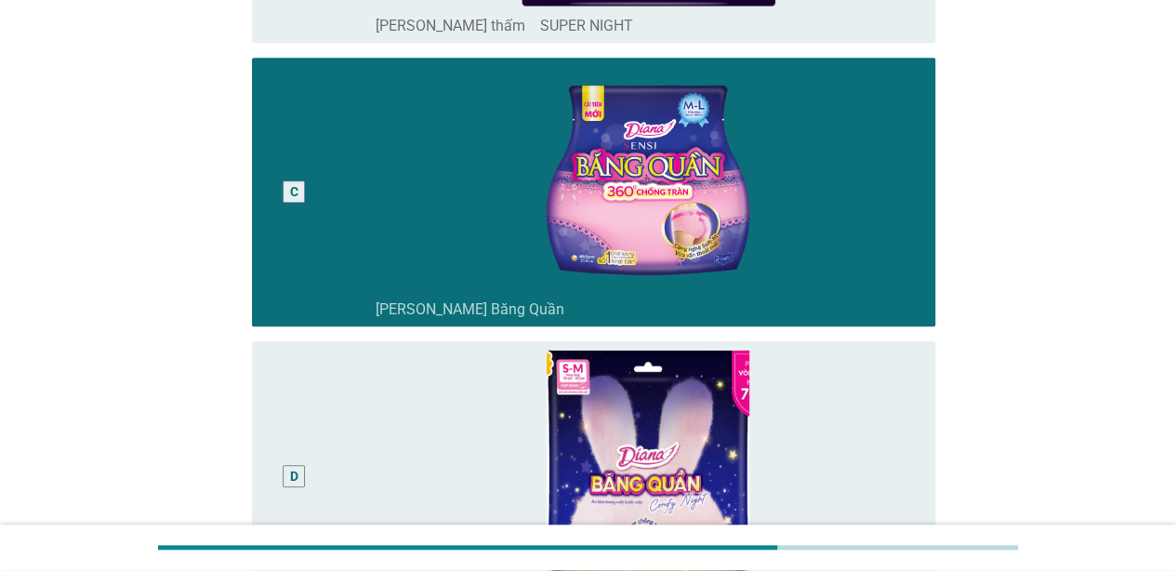
click at [327, 421] on div "D" at bounding box center [321, 476] width 109 height 255
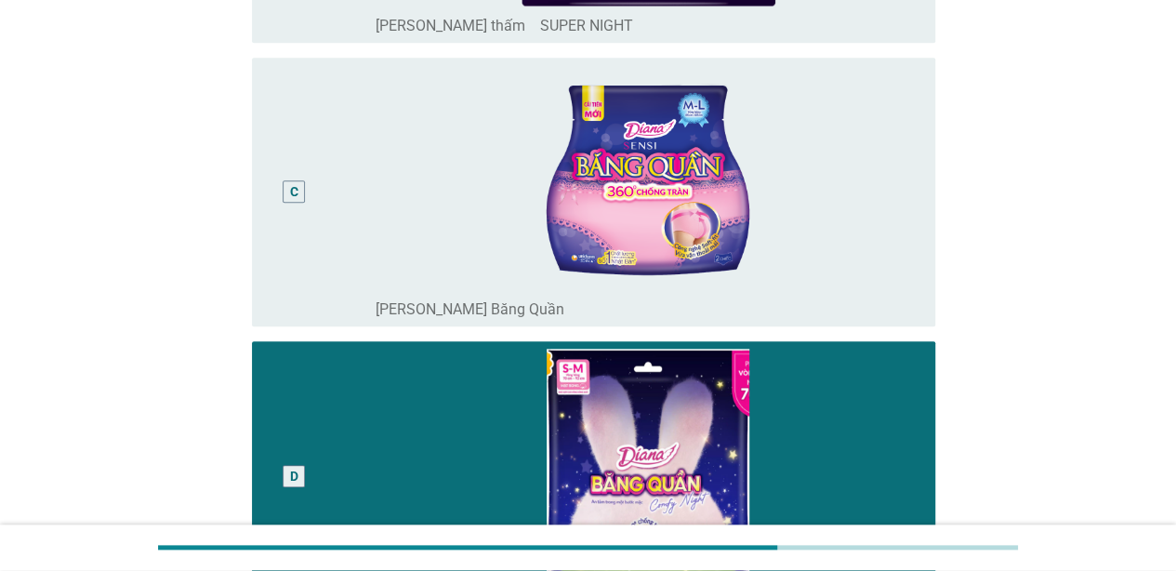
click at [342, 193] on div "C" at bounding box center [321, 192] width 109 height 255
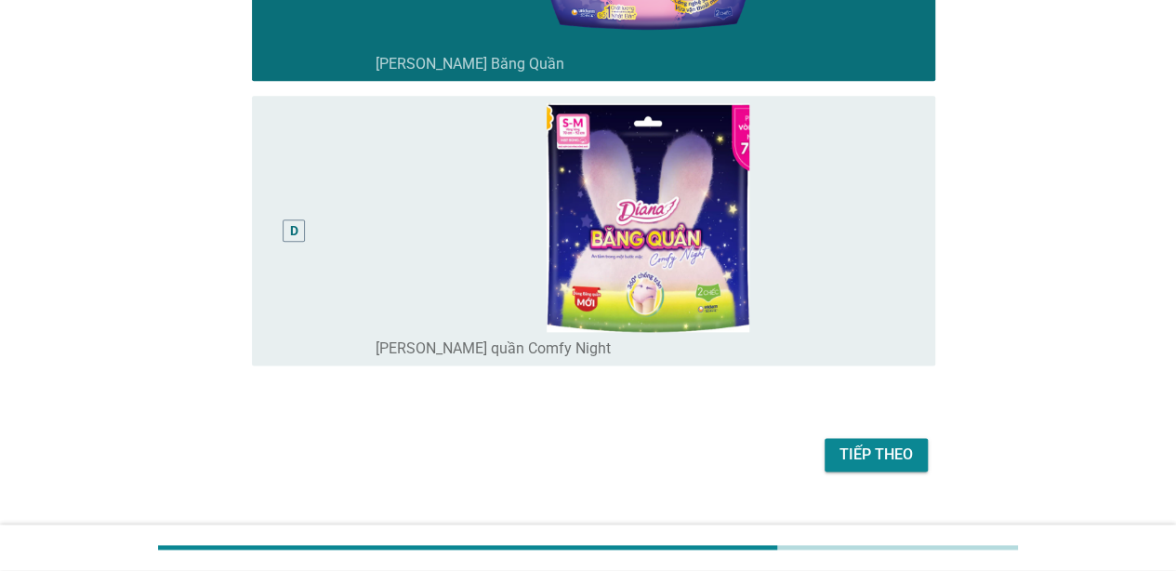
scroll to position [1021, 0]
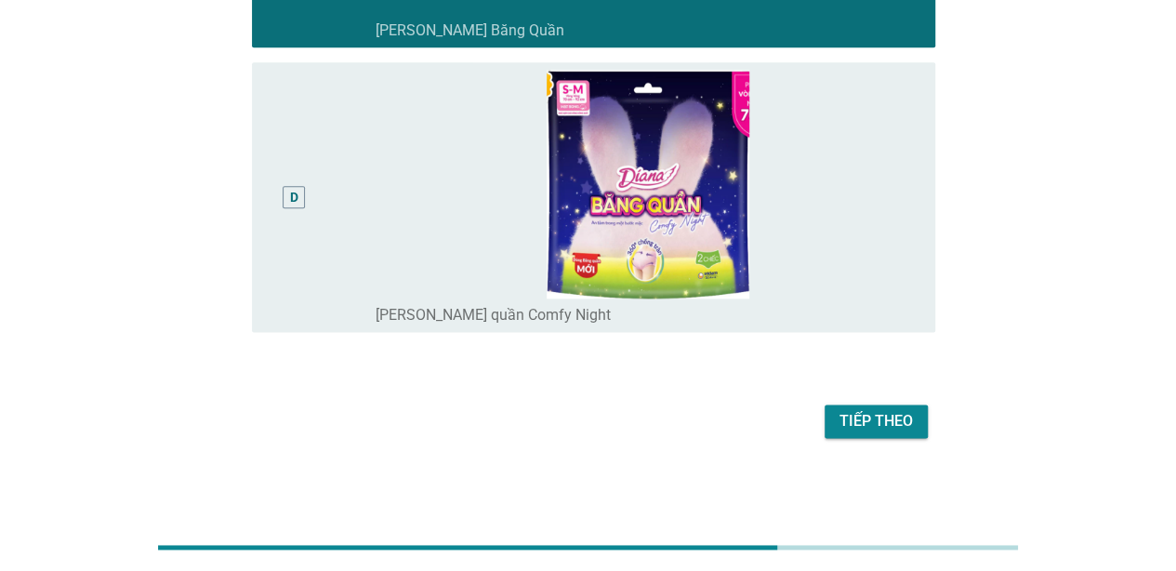
click at [874, 410] on div "Tiếp theo" at bounding box center [875, 421] width 73 height 22
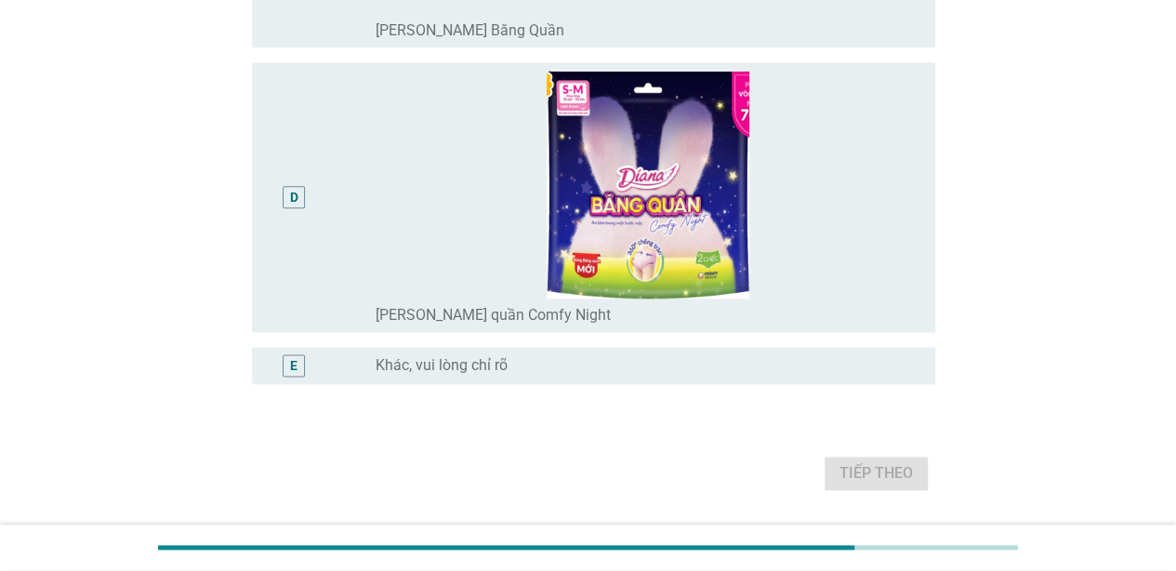
scroll to position [0, 0]
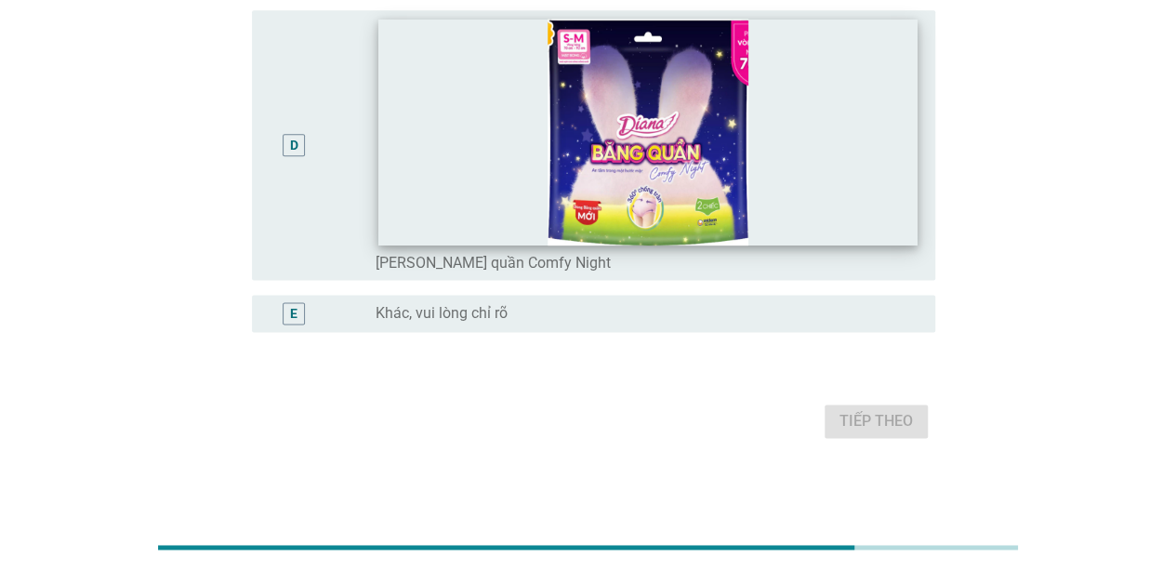
click at [467, 227] on img at bounding box center [647, 133] width 539 height 226
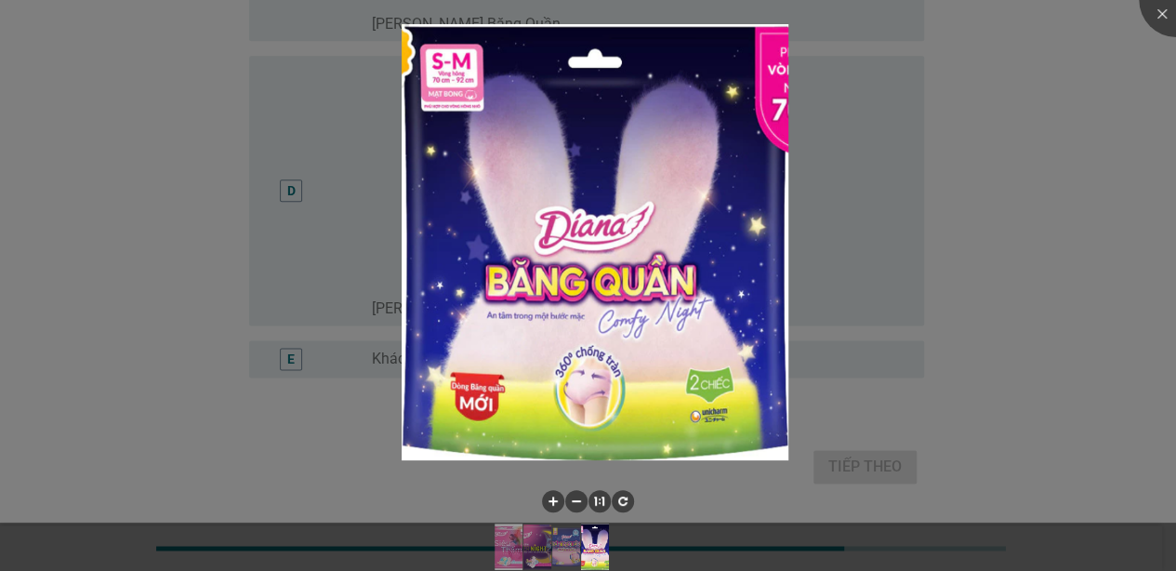
click at [1020, 369] on div at bounding box center [588, 285] width 1176 height 571
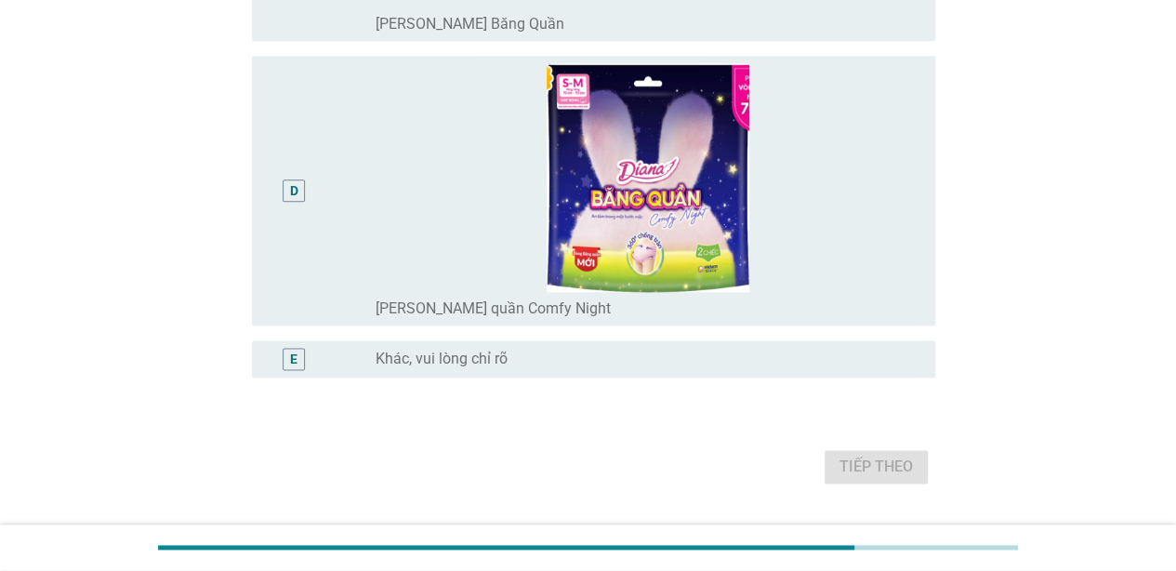
click at [299, 236] on div "D" at bounding box center [294, 190] width 55 height 255
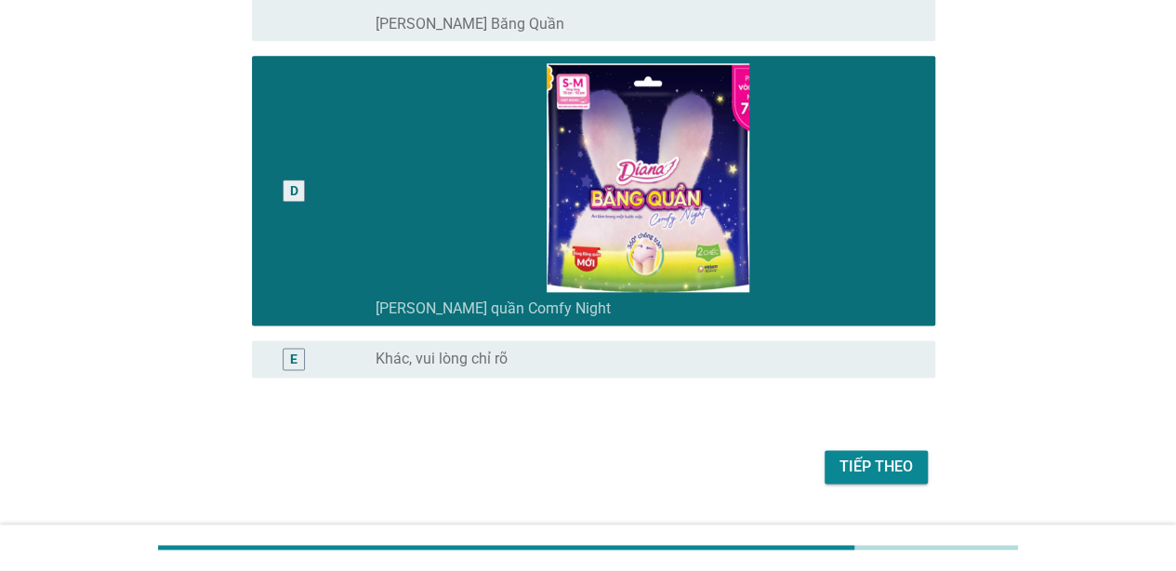
click at [857, 468] on div "Tiếp theo" at bounding box center [875, 466] width 73 height 22
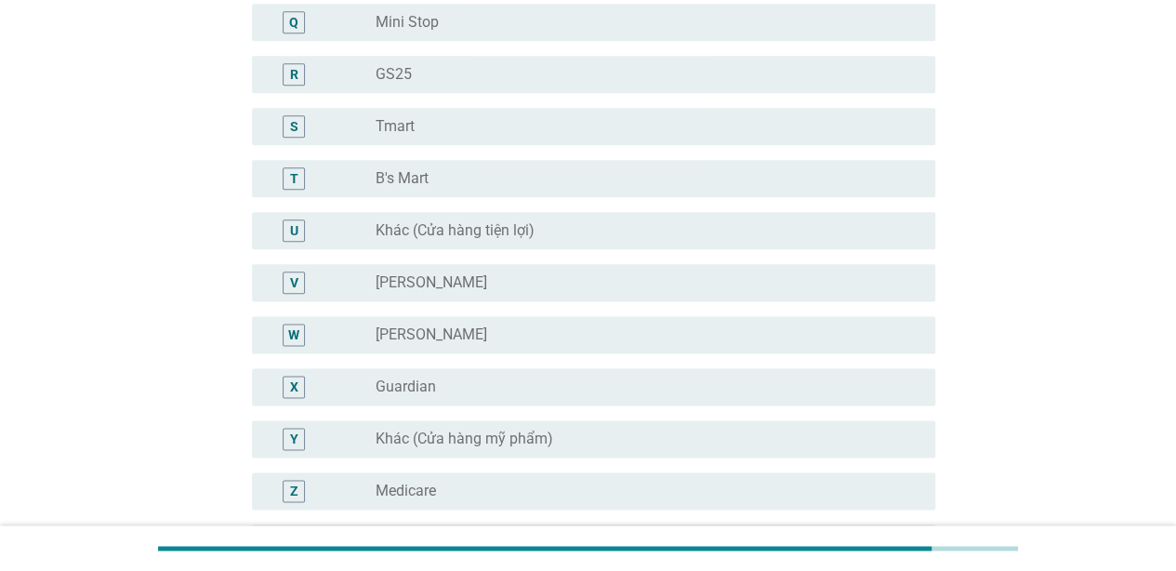
scroll to position [0, 0]
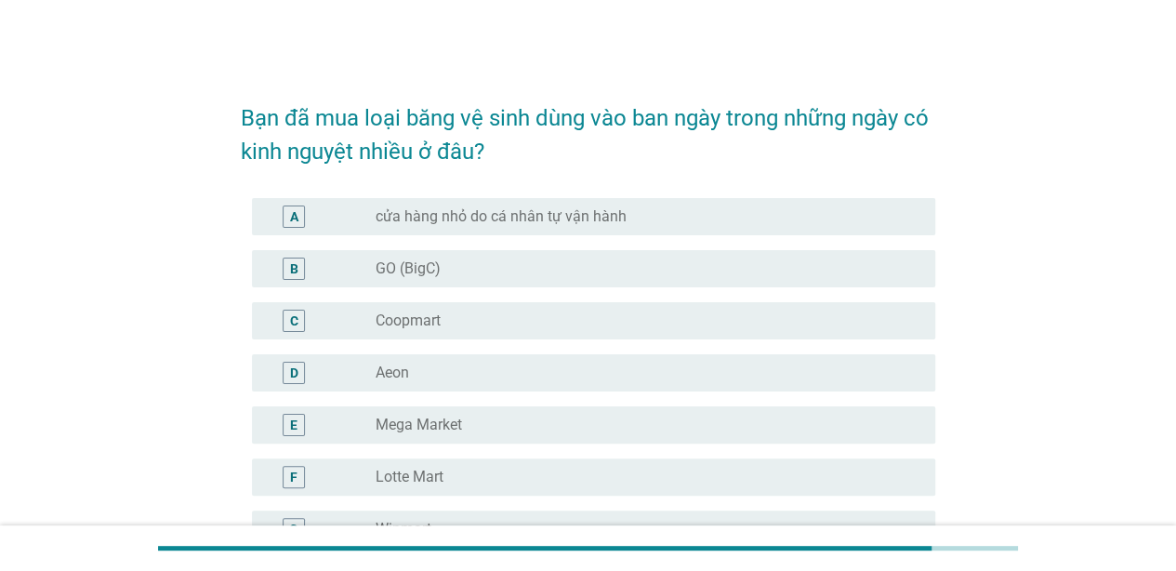
click at [395, 257] on div "radio_button_unchecked GO (BigC)" at bounding box center [648, 268] width 545 height 22
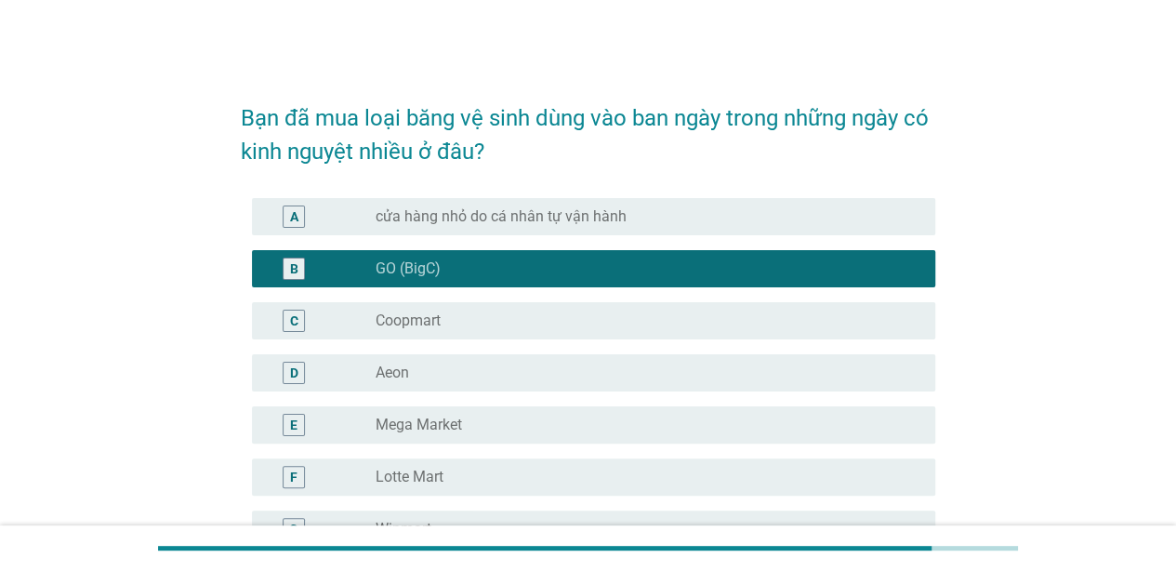
click at [405, 320] on label "Coopmart" at bounding box center [408, 320] width 65 height 19
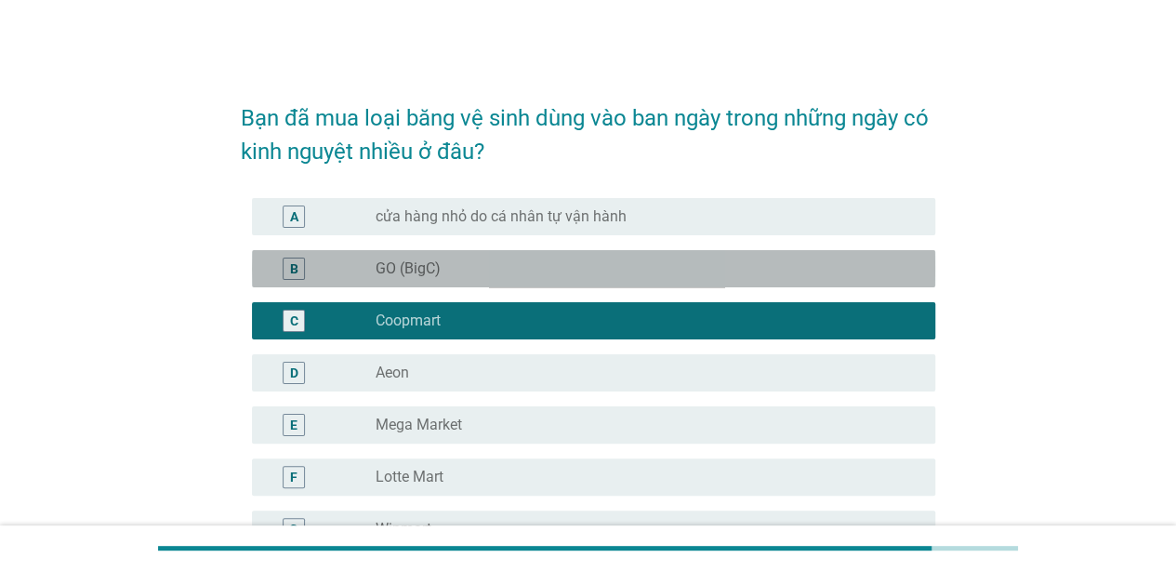
click at [463, 271] on div "radio_button_unchecked GO (BigC)" at bounding box center [641, 268] width 530 height 19
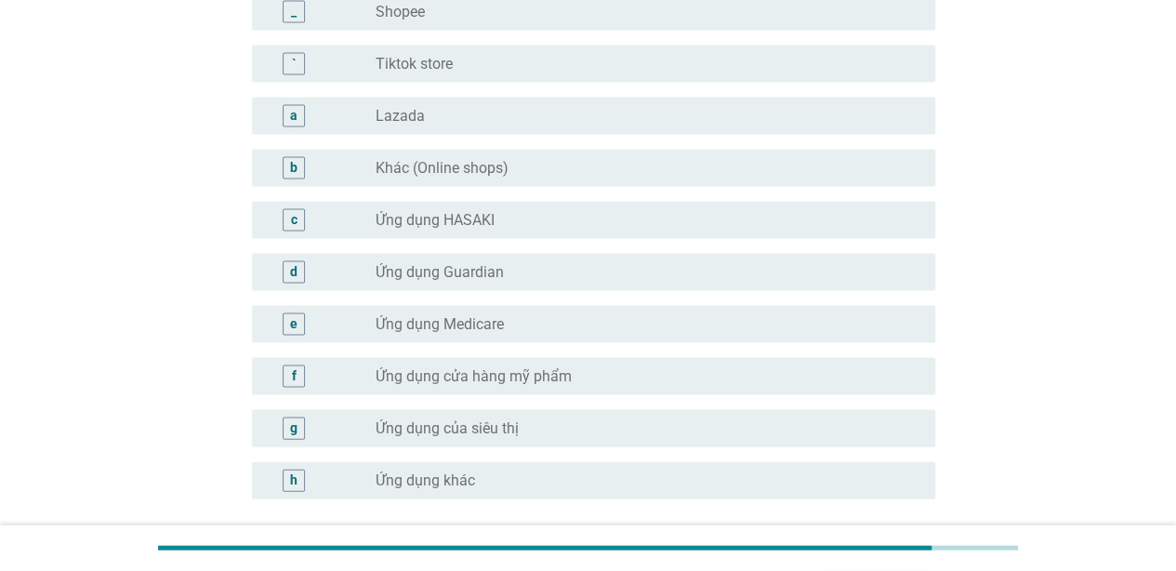
scroll to position [1933, 0]
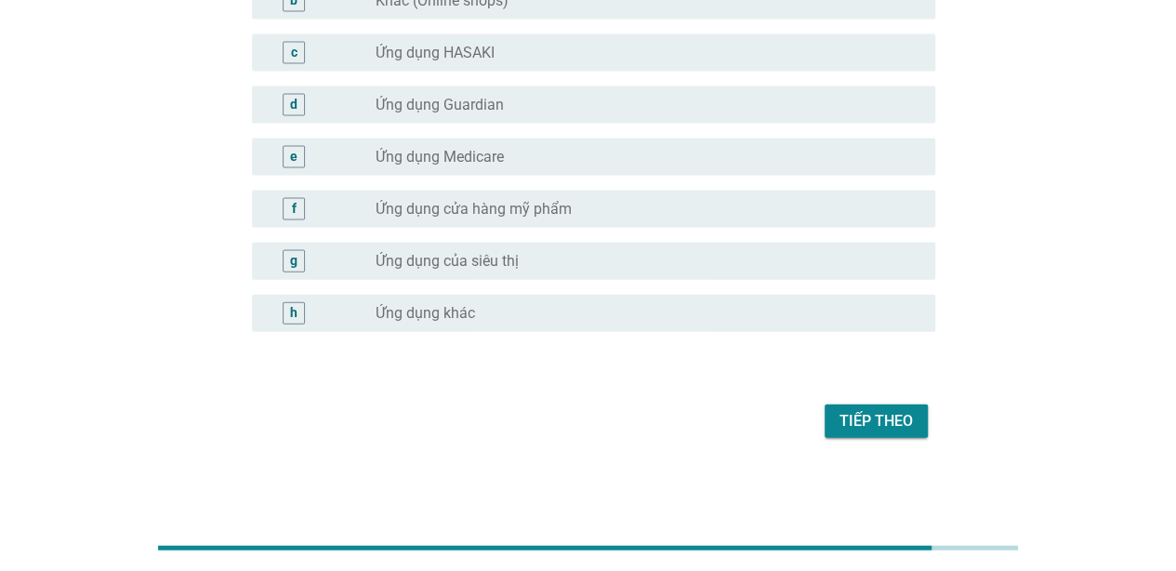
click at [909, 415] on div "Tiếp theo" at bounding box center [875, 421] width 73 height 22
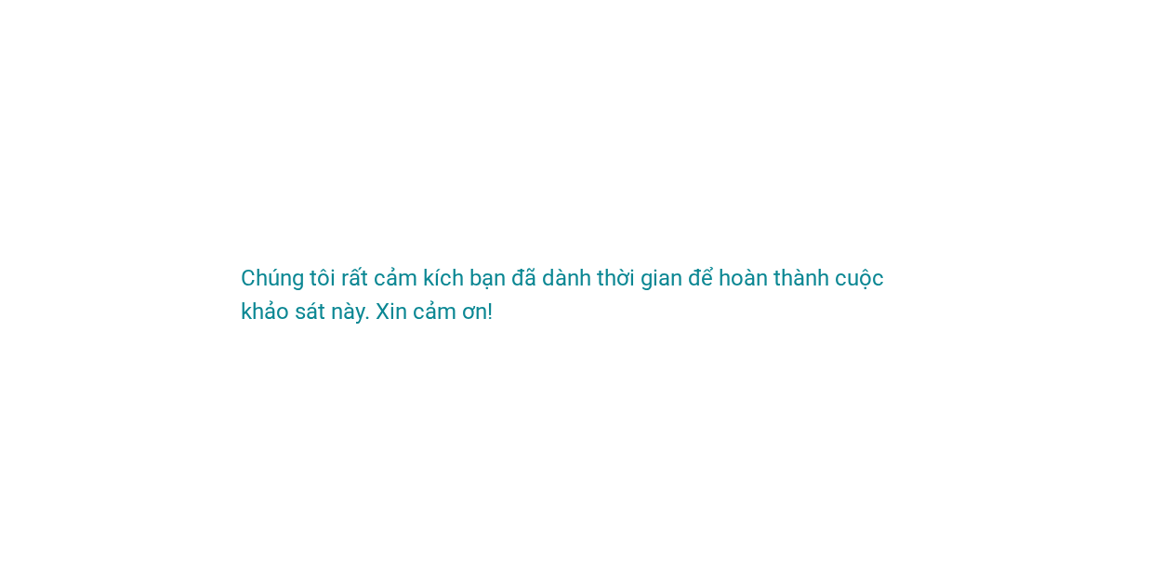
scroll to position [0, 0]
